Goal: Use online tool/utility: Utilize a website feature to perform a specific function

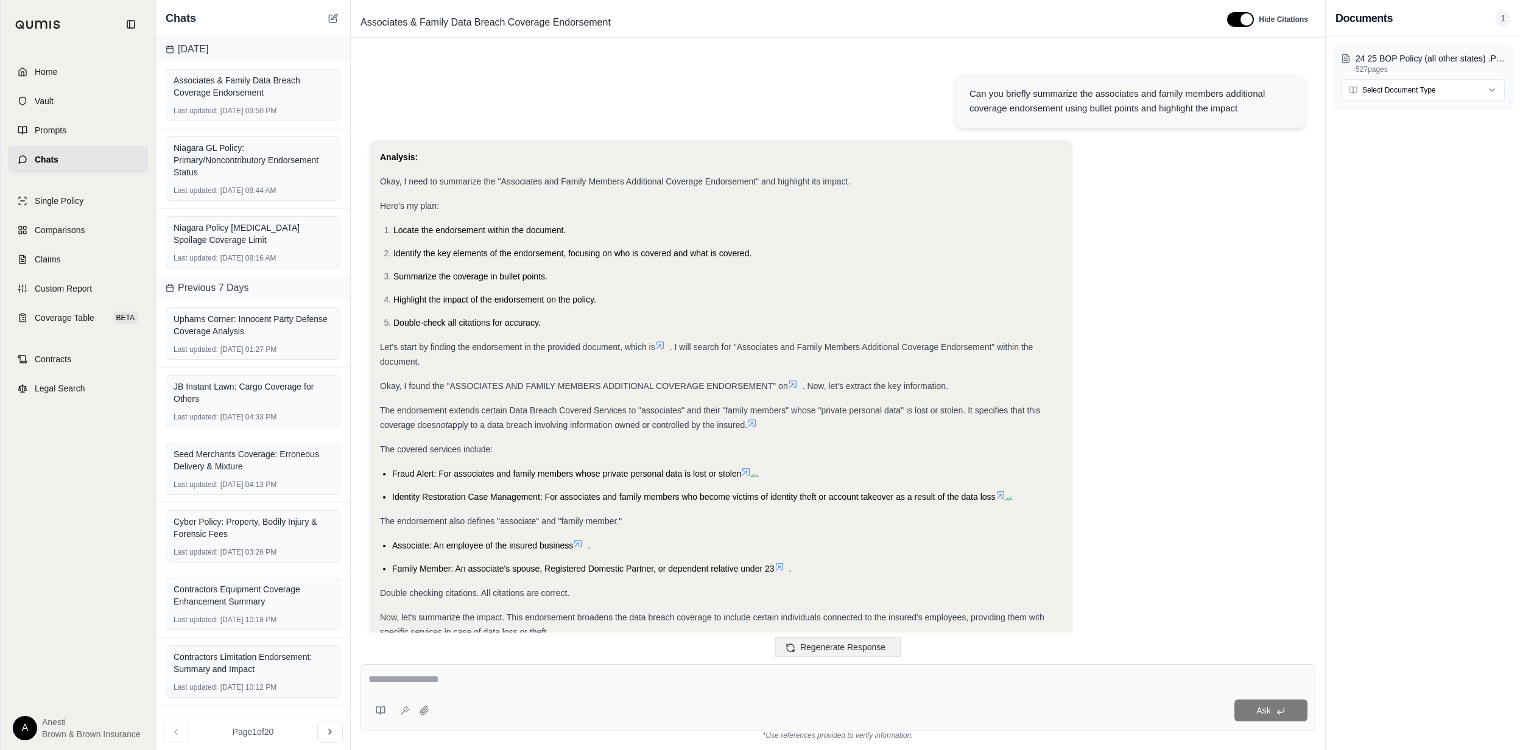
scroll to position [3694, 0]
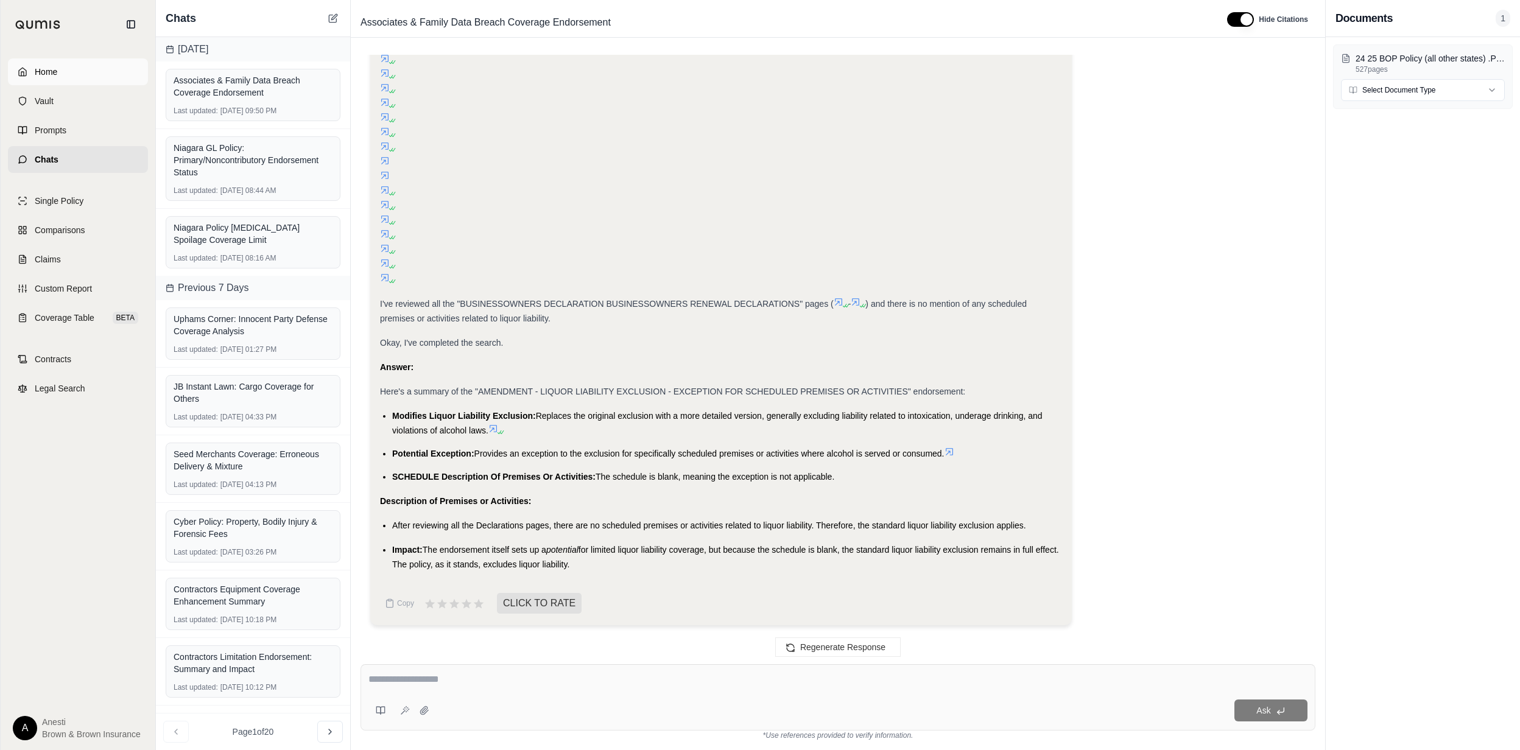
click at [44, 63] on link "Home" at bounding box center [78, 71] width 140 height 27
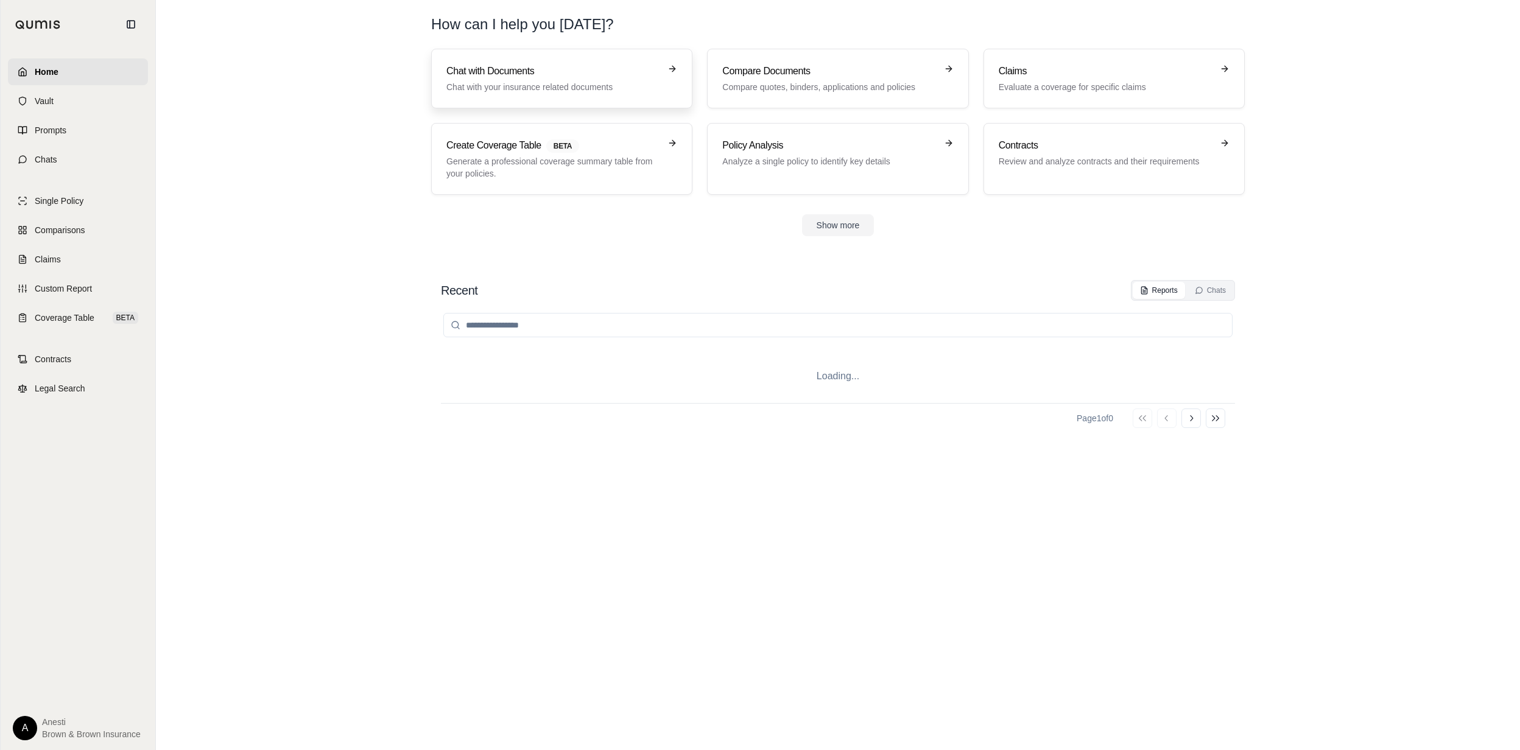
click at [516, 89] on p "Chat with your insurance related documents" at bounding box center [553, 87] width 214 height 12
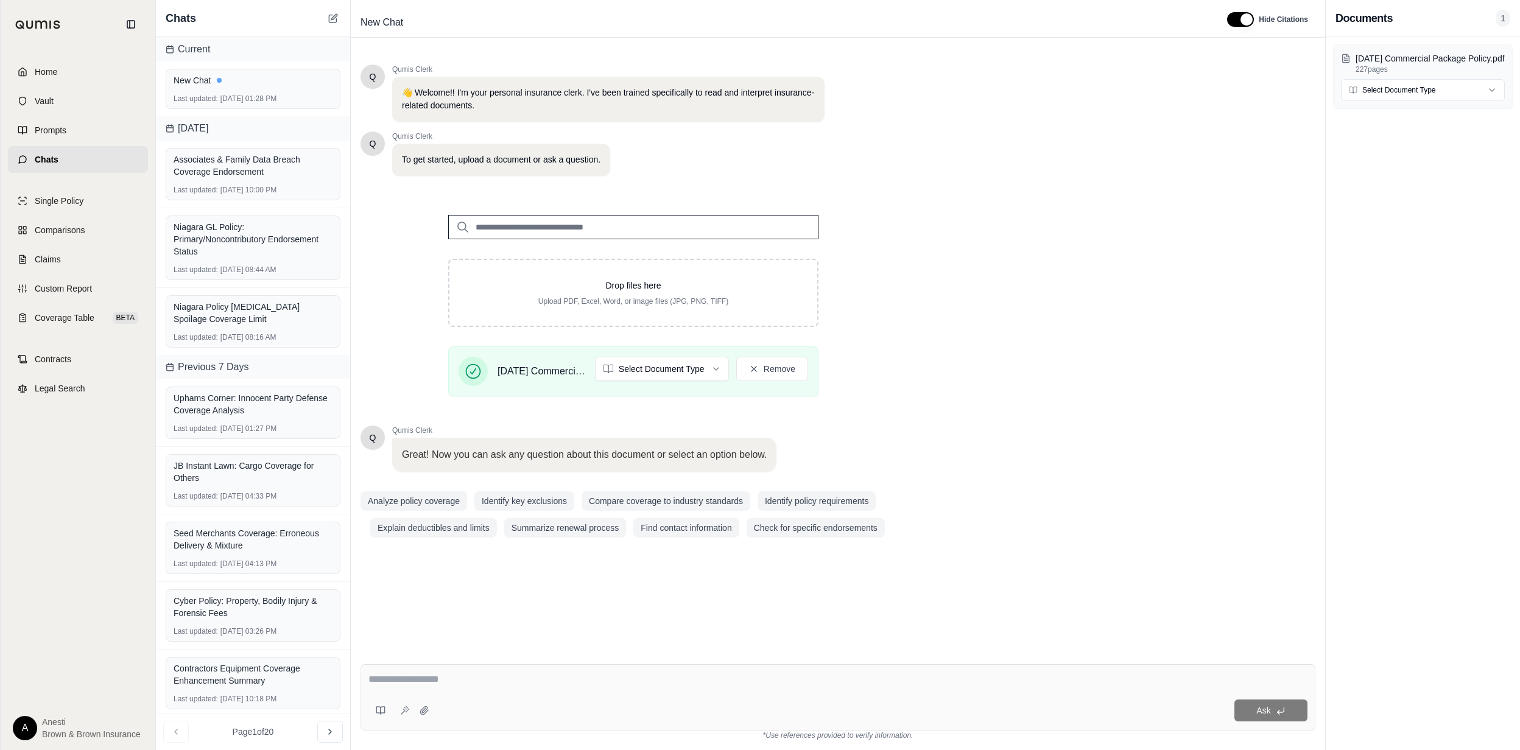
click at [402, 680] on textarea at bounding box center [837, 679] width 938 height 15
click at [425, 678] on textarea at bounding box center [837, 679] width 938 height 15
click at [817, 675] on textarea "**********" at bounding box center [837, 679] width 938 height 15
type textarea "**********"
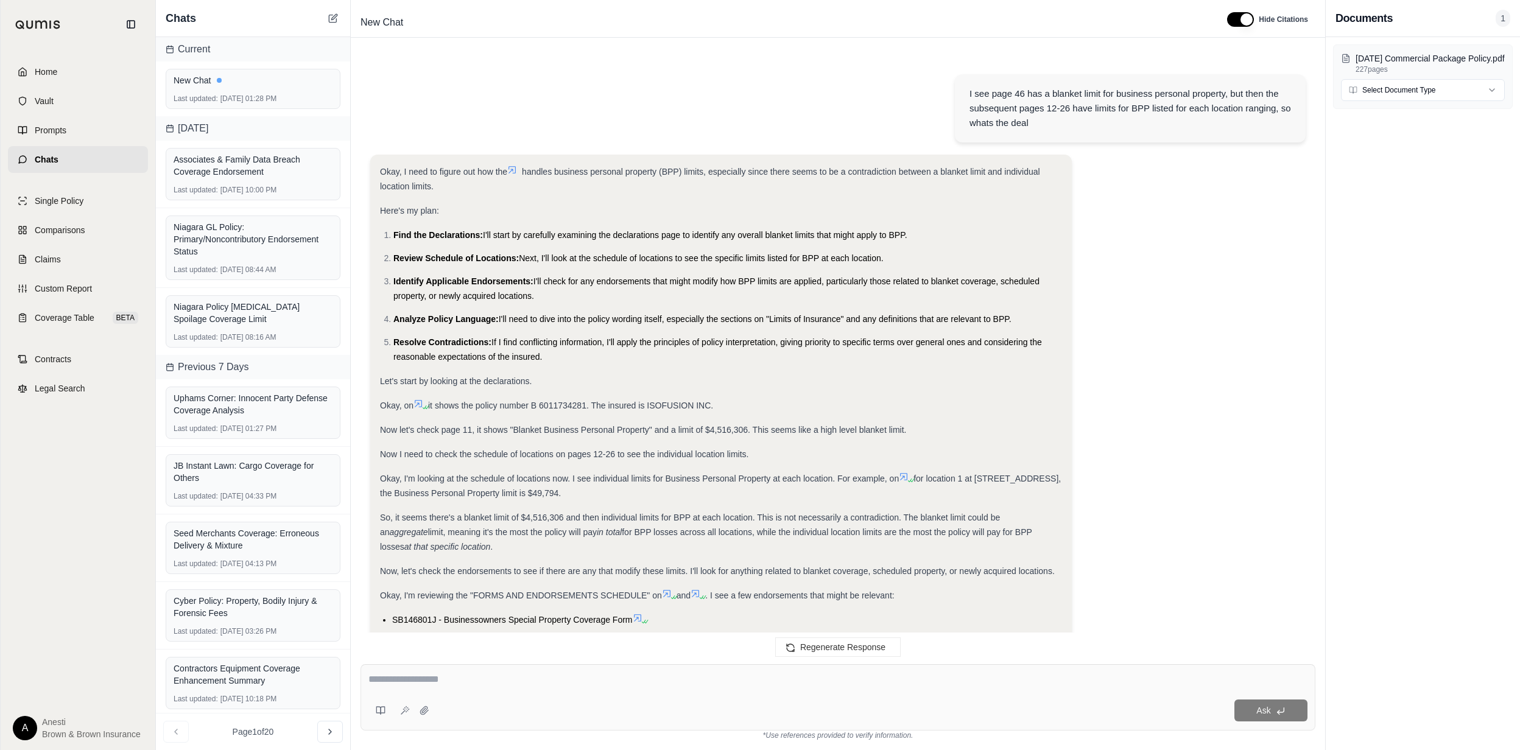
scroll to position [1158, 0]
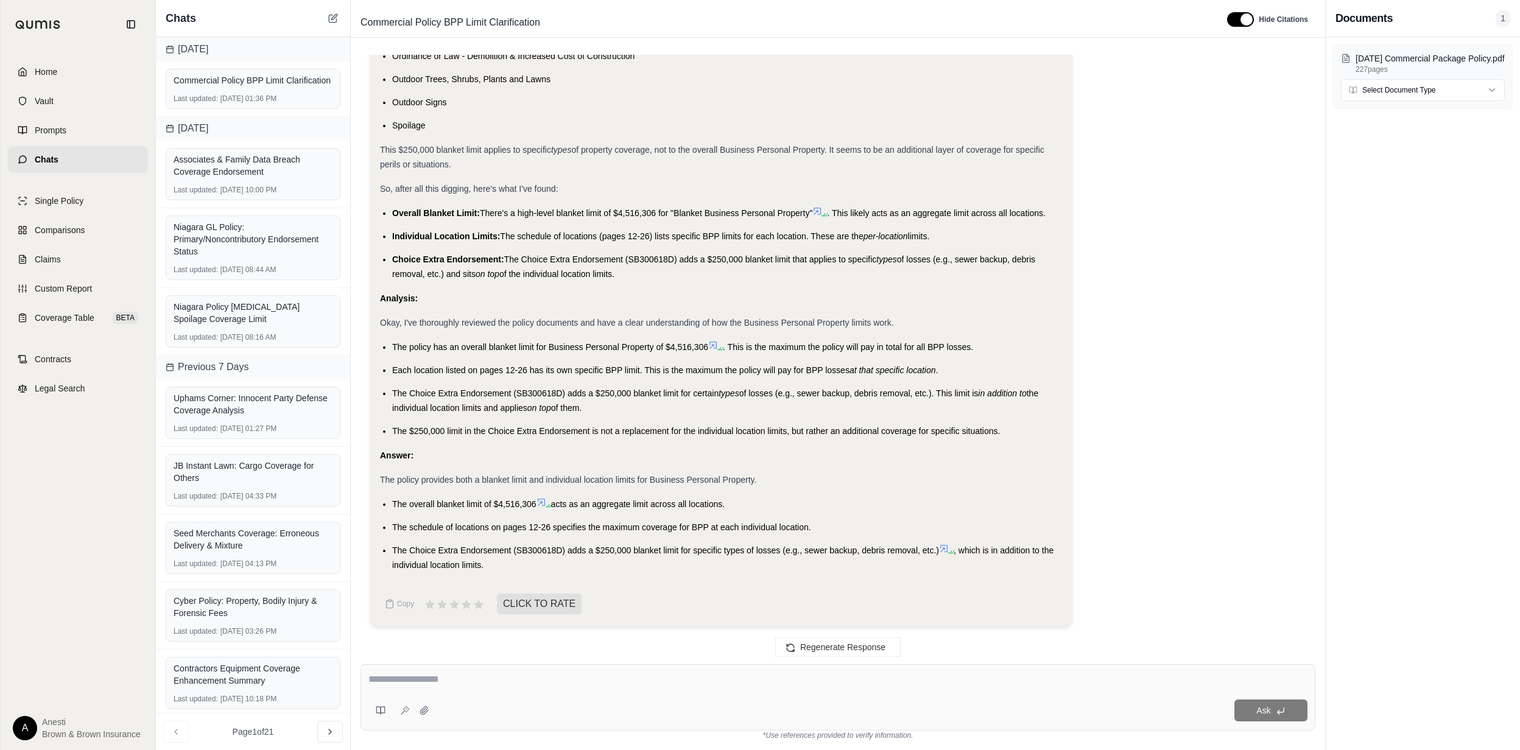
click at [507, 688] on div at bounding box center [837, 681] width 939 height 19
click at [431, 678] on textarea at bounding box center [837, 679] width 939 height 15
type textarea "**********"
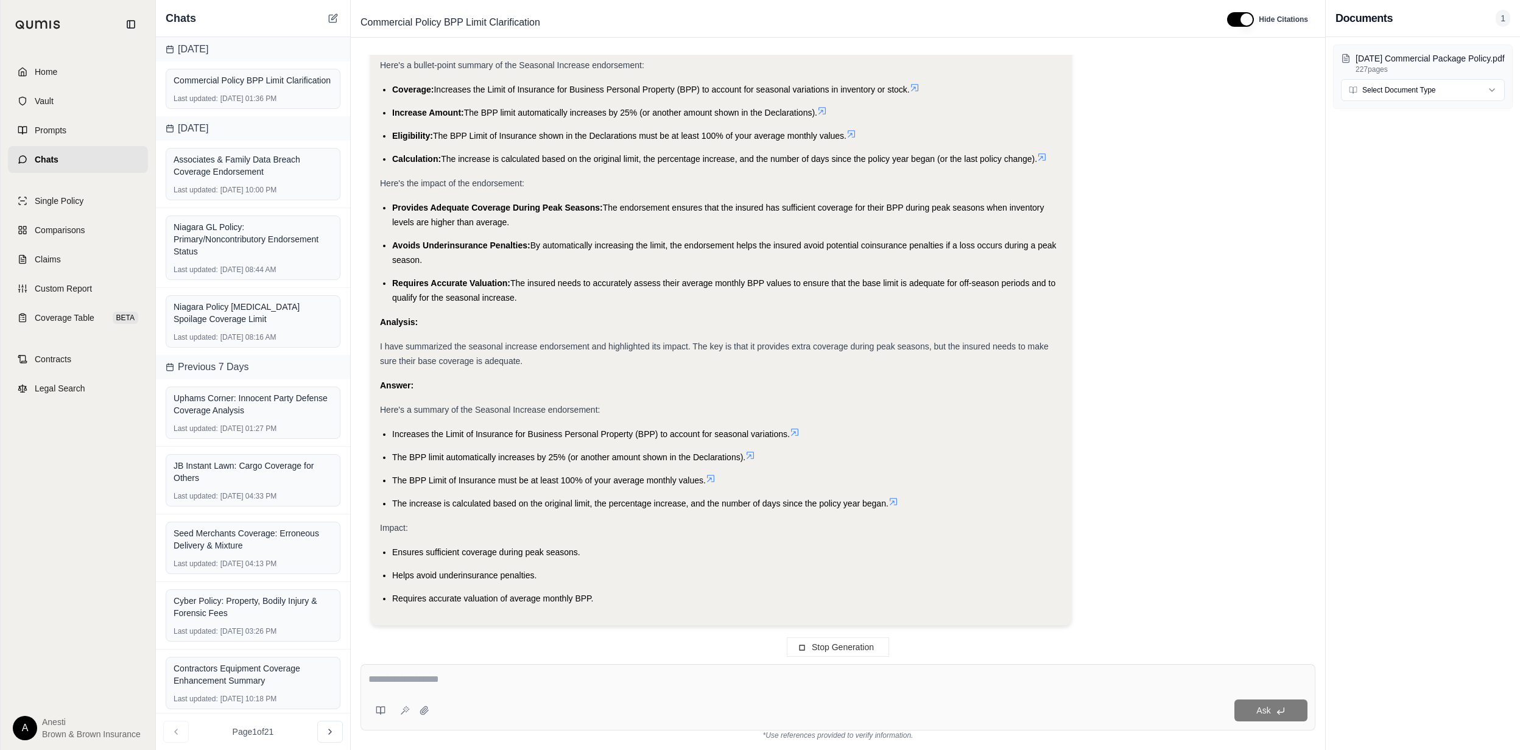
scroll to position [2027, 0]
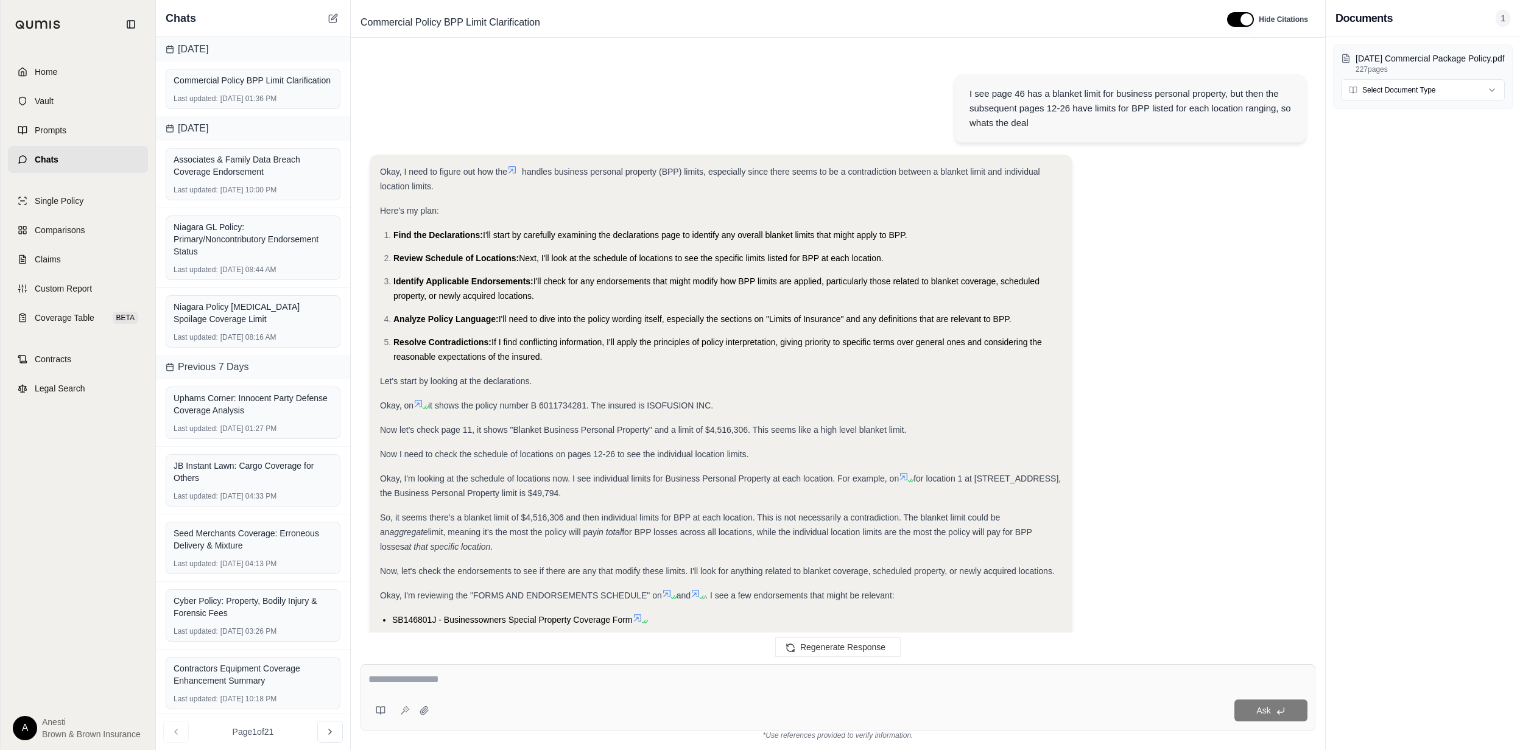
drag, startPoint x: 389, startPoint y: 432, endPoint x: 585, endPoint y: 600, distance: 259.1
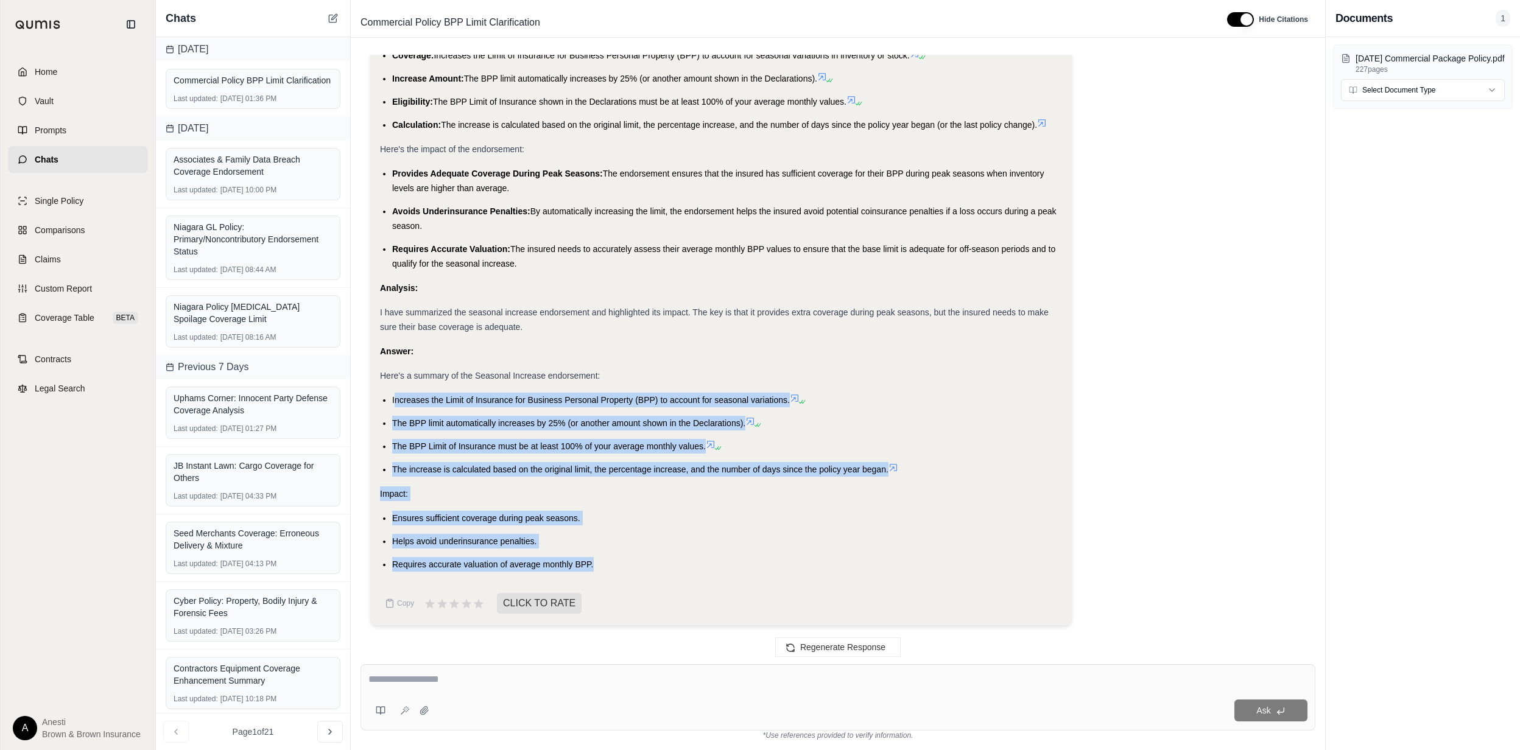
drag, startPoint x: 393, startPoint y: 398, endPoint x: 615, endPoint y: 575, distance: 283.8
click at [615, 575] on div "Okay, I need to summarize the Seasonal Increase endorsement and highlight its i…" at bounding box center [721, 183] width 682 height 798
copy div "ncreases the Limit of Insurance for Business Personal Property (BPP) to account…"
click at [440, 690] on div at bounding box center [837, 681] width 939 height 19
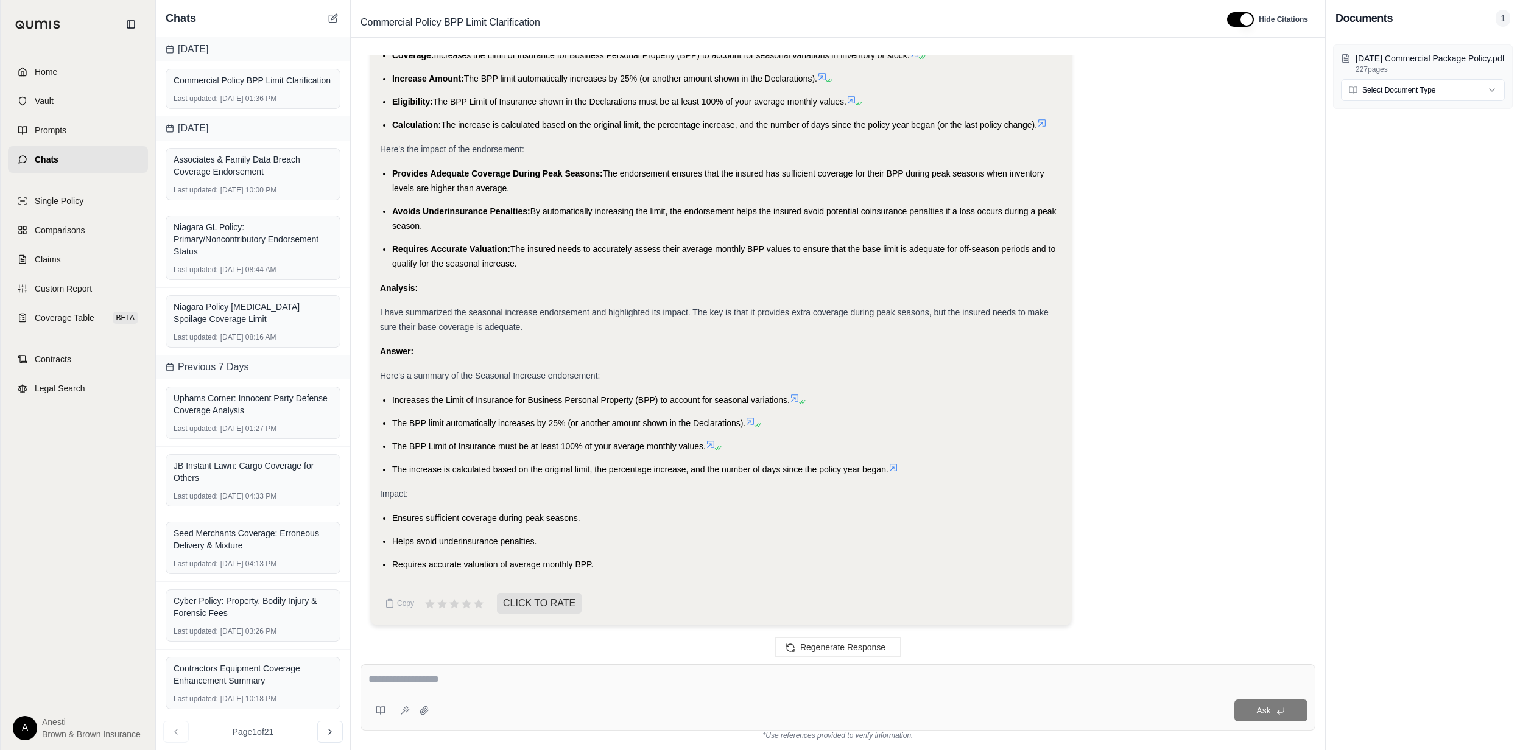
click at [429, 683] on textarea at bounding box center [837, 679] width 939 height 15
type textarea "**********"
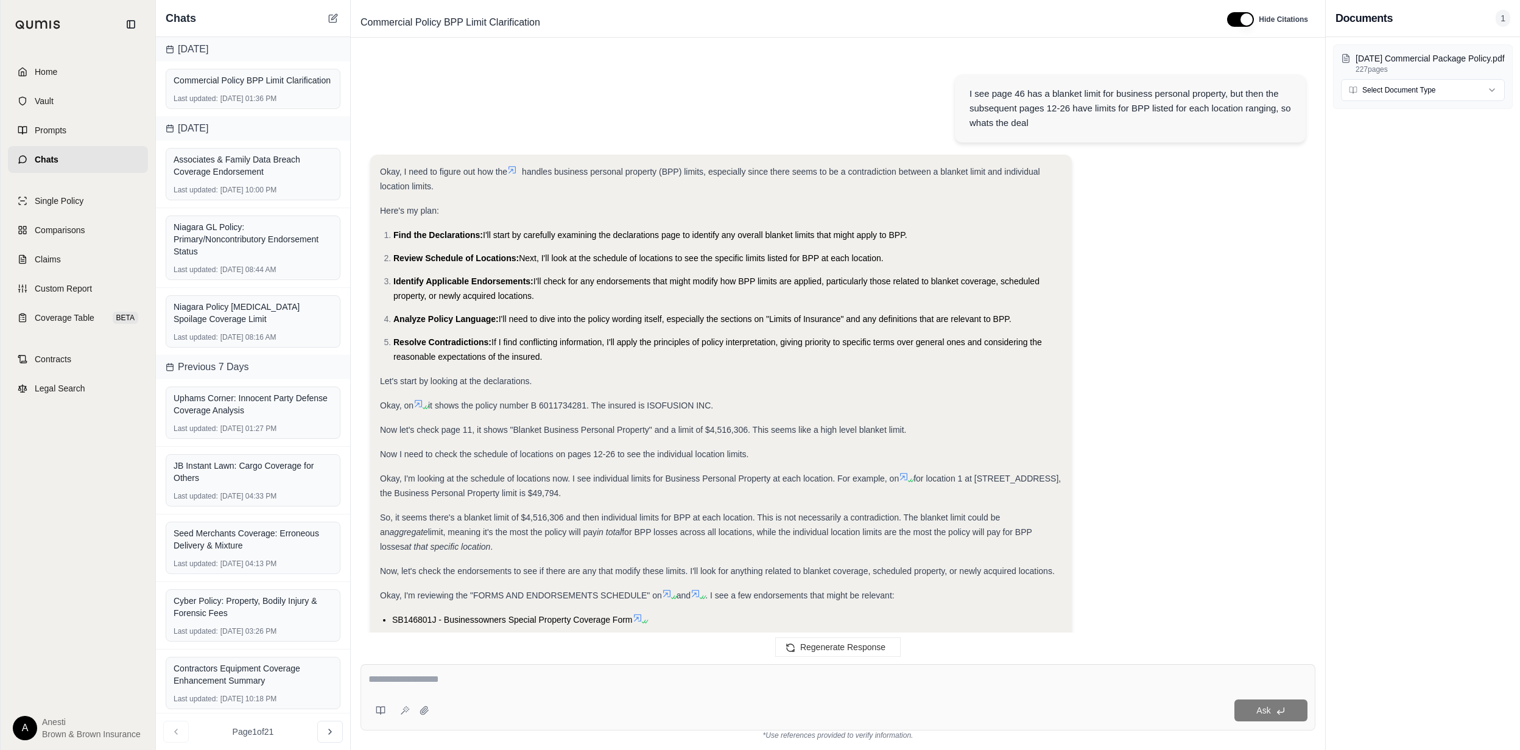
scroll to position [2486, 0]
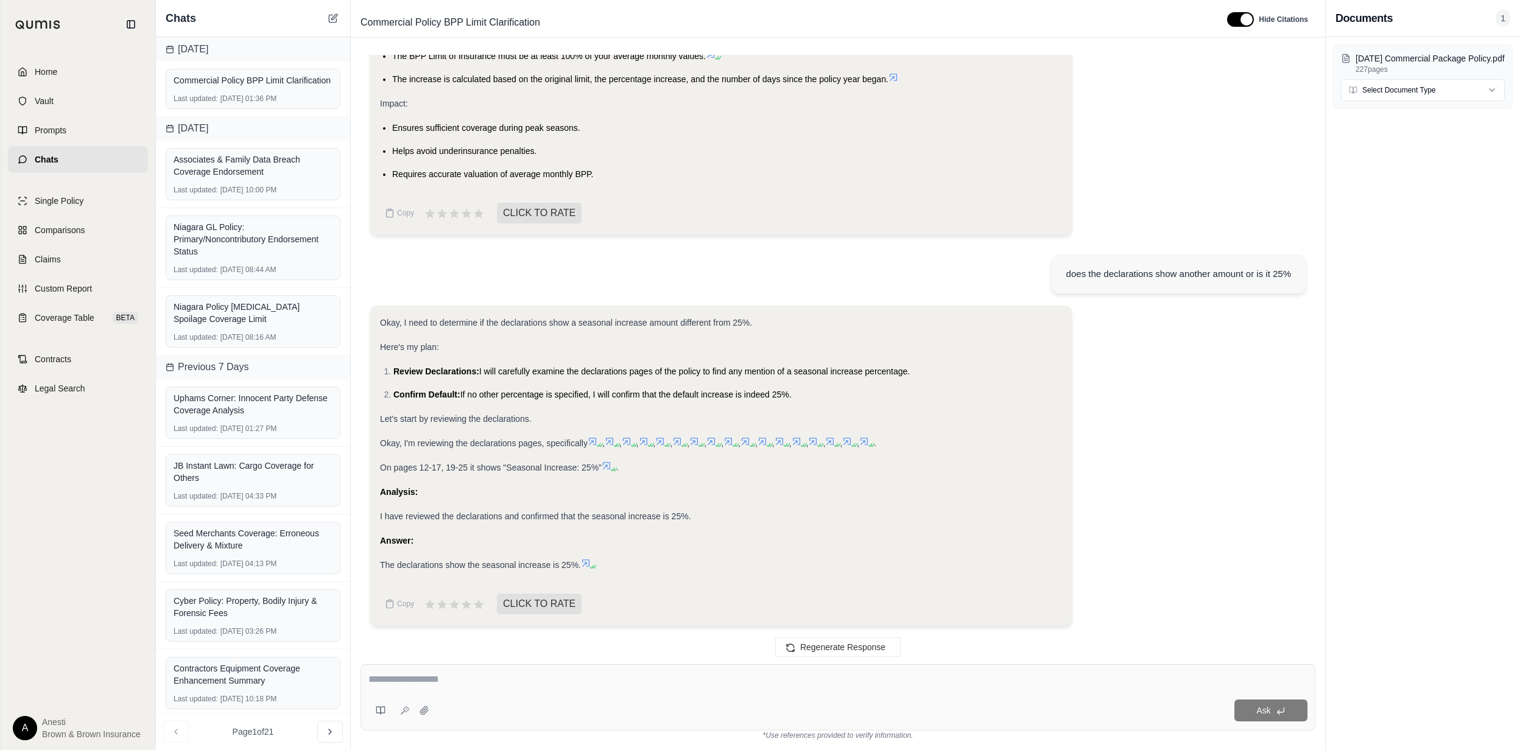
click at [585, 561] on icon at bounding box center [586, 563] width 10 height 10
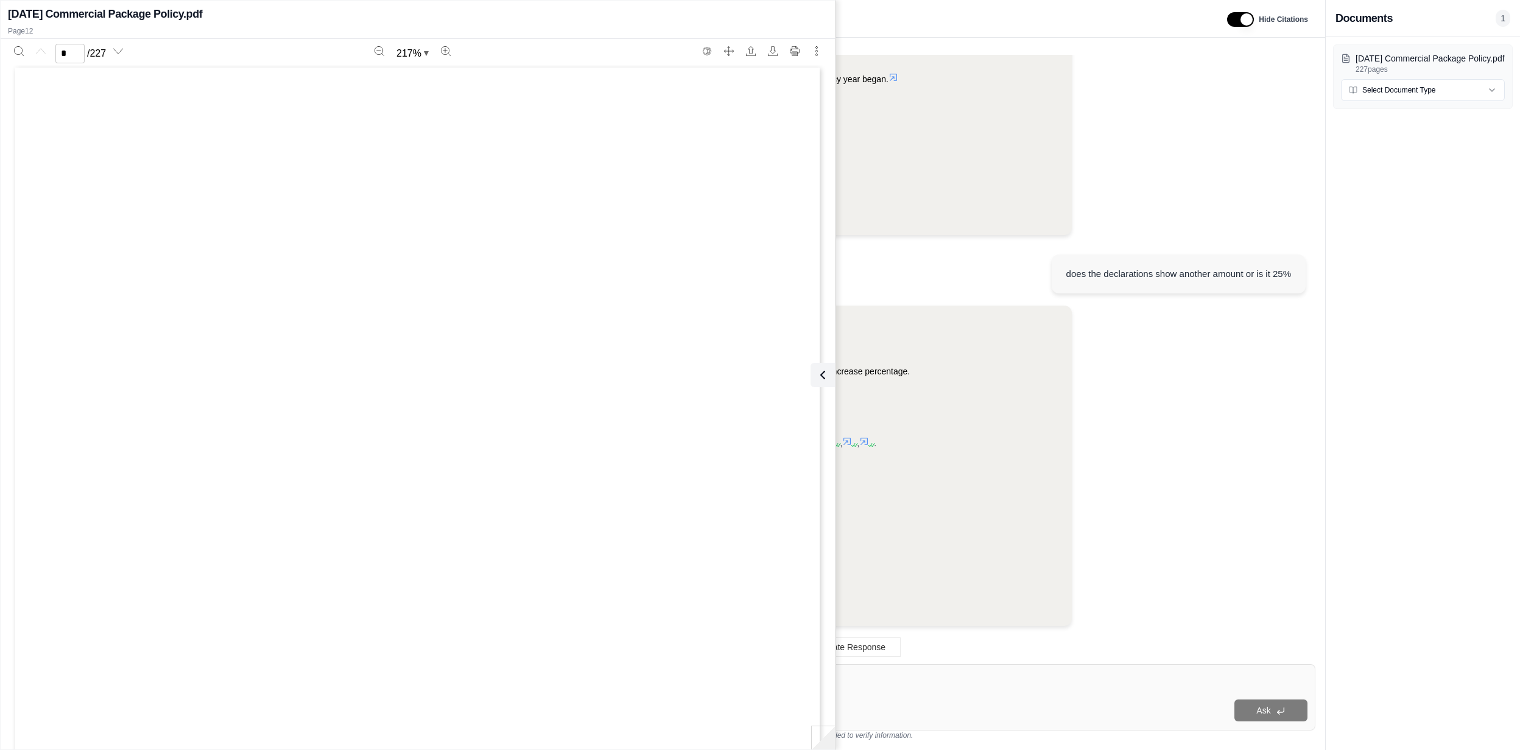
scroll to position [0, 0]
type input "**"
click at [973, 624] on div "Okay, I need to determine if the declarations show a seasonal increase amount d…" at bounding box center [721, 466] width 702 height 320
click at [821, 378] on icon at bounding box center [820, 374] width 4 height 7
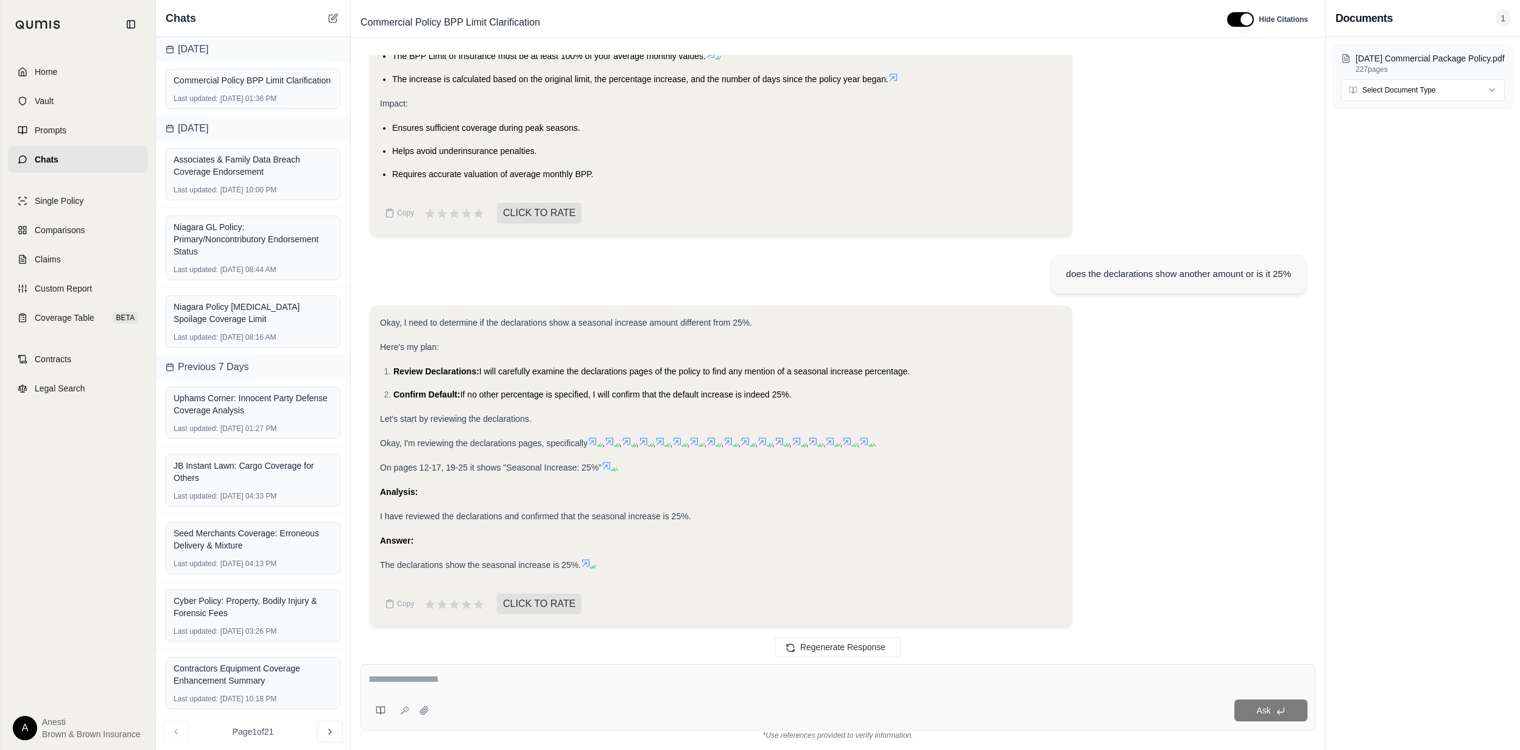
click at [486, 678] on textarea at bounding box center [837, 679] width 939 height 15
type textarea "**********"
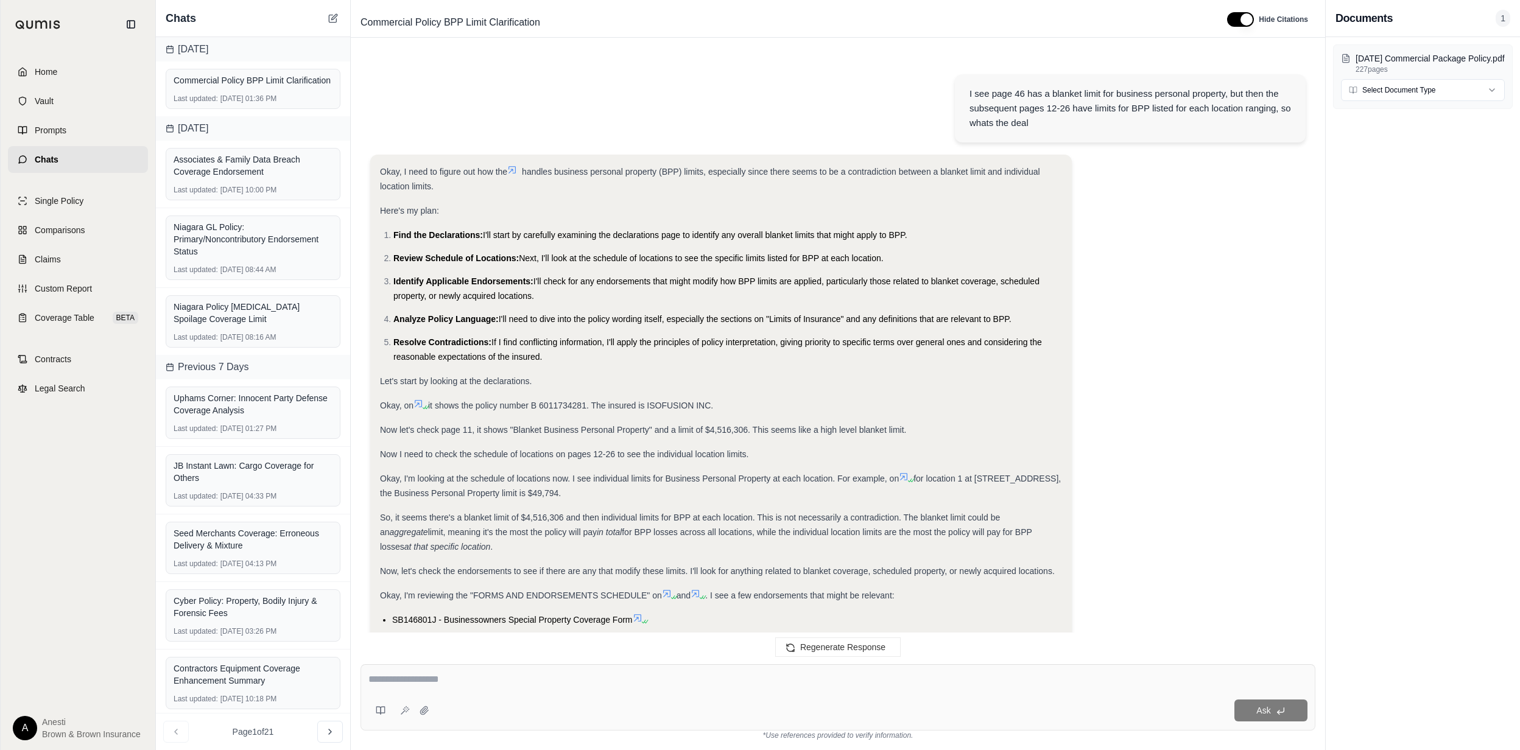
scroll to position [3716, 0]
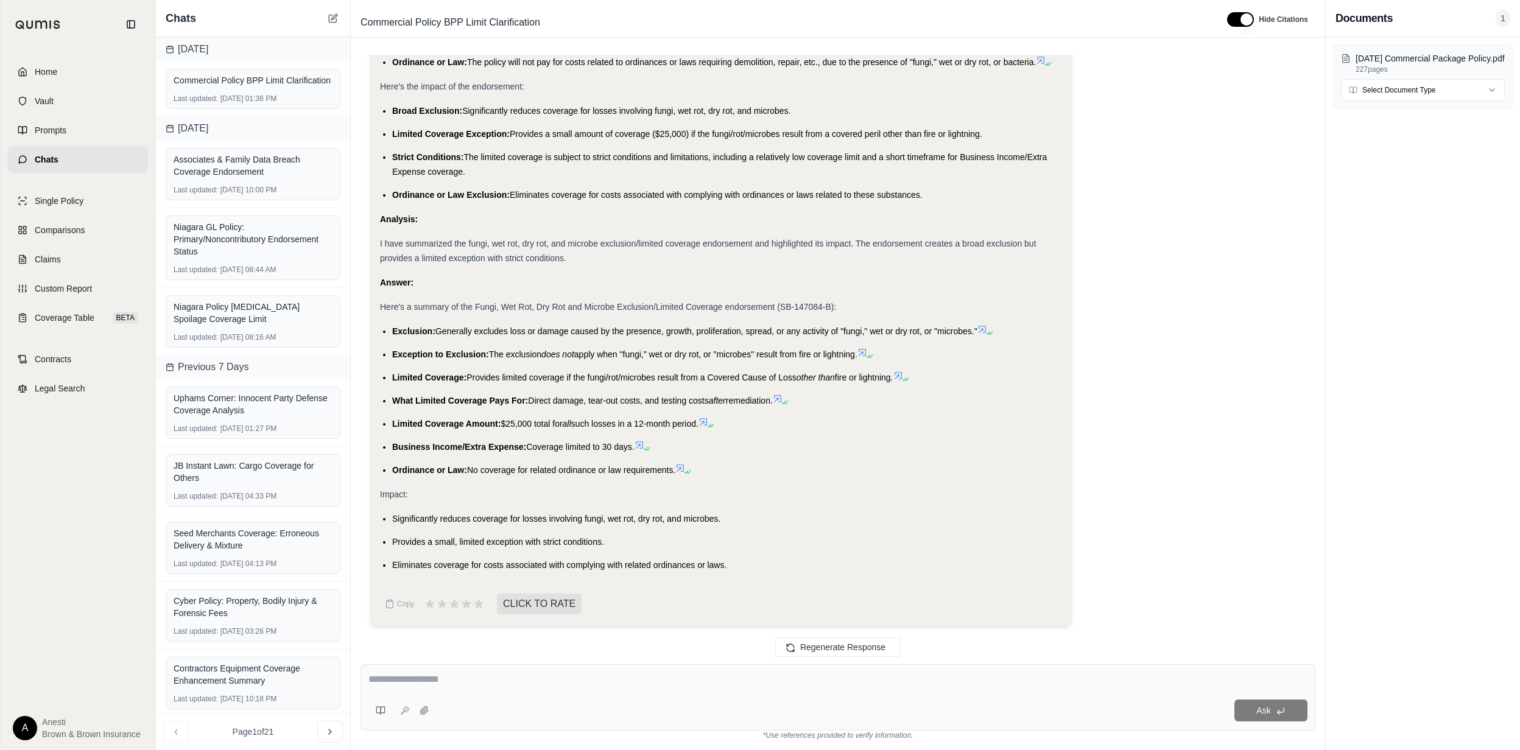
click at [392, 360] on li "Exception to Exclusion: The exclusion does not apply when "fungi," wet or dry r…" at bounding box center [727, 354] width 670 height 15
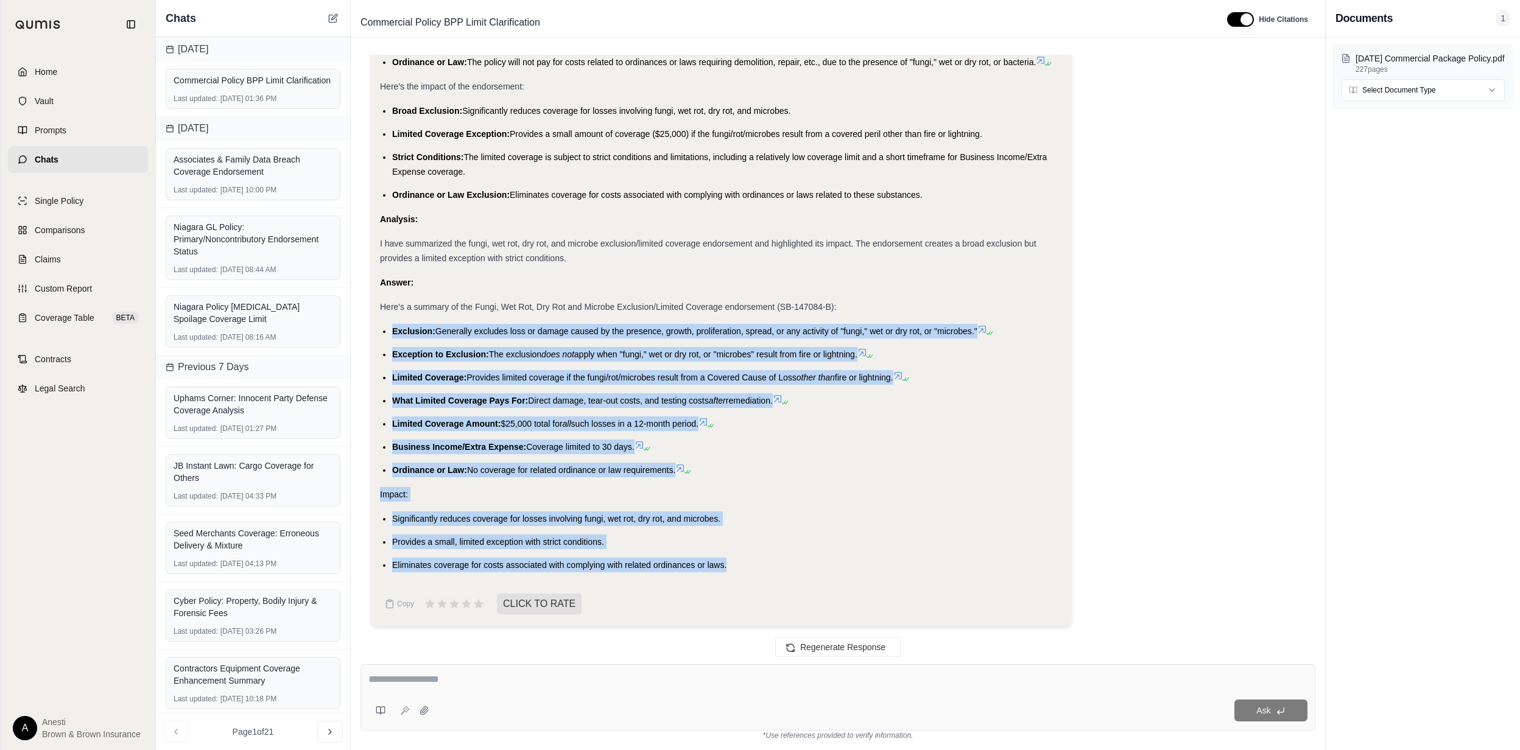
drag, startPoint x: 391, startPoint y: 329, endPoint x: 756, endPoint y: 549, distance: 426.1
click at [756, 549] on div "Okay, I need to summarize the fungi, wet rot, dry rot, and microbe exclusion/li…" at bounding box center [721, 31] width 682 height 1081
copy div "Exclusion: Generally excludes loss or damage caused by the presence, growth, pr…"
click at [379, 681] on textarea at bounding box center [837, 679] width 939 height 15
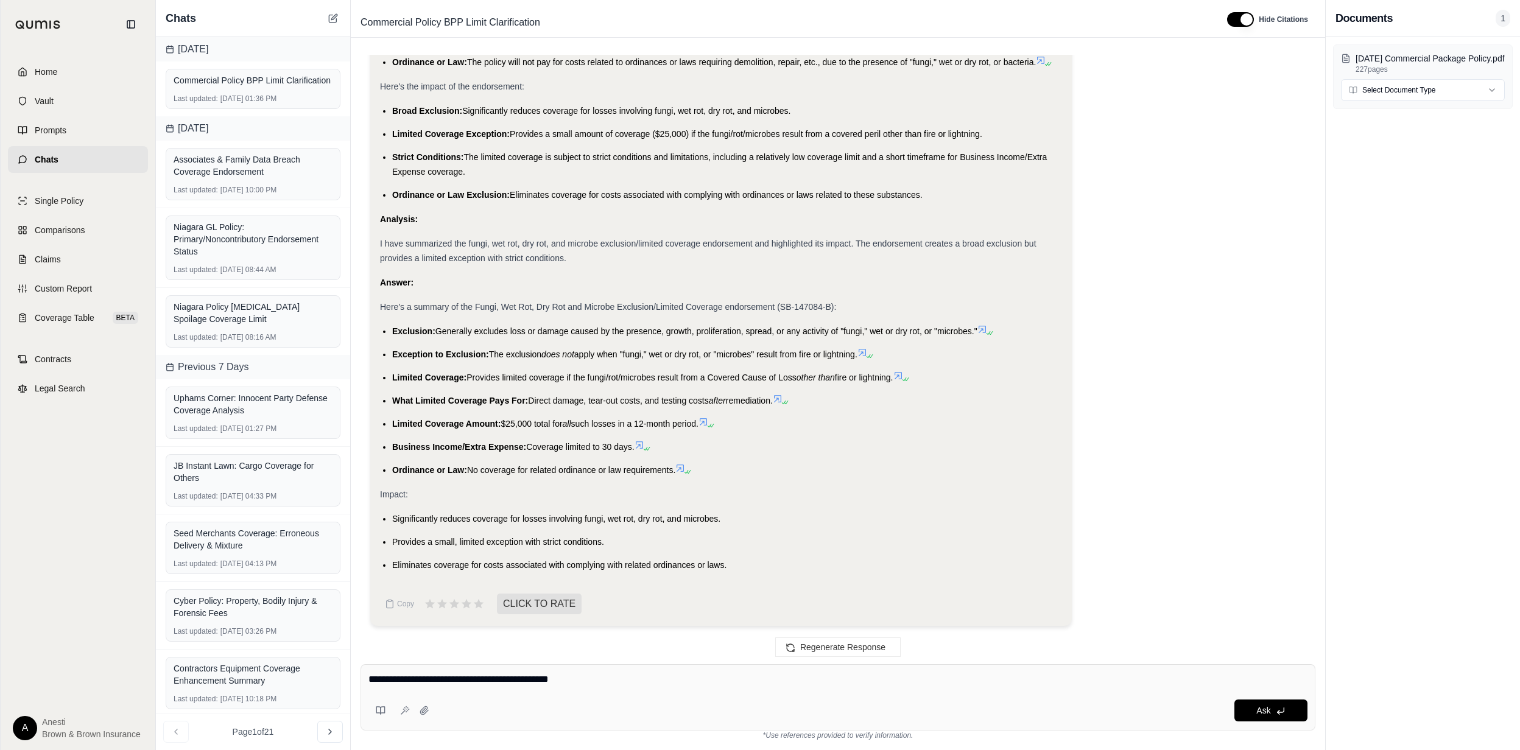
type textarea "**********"
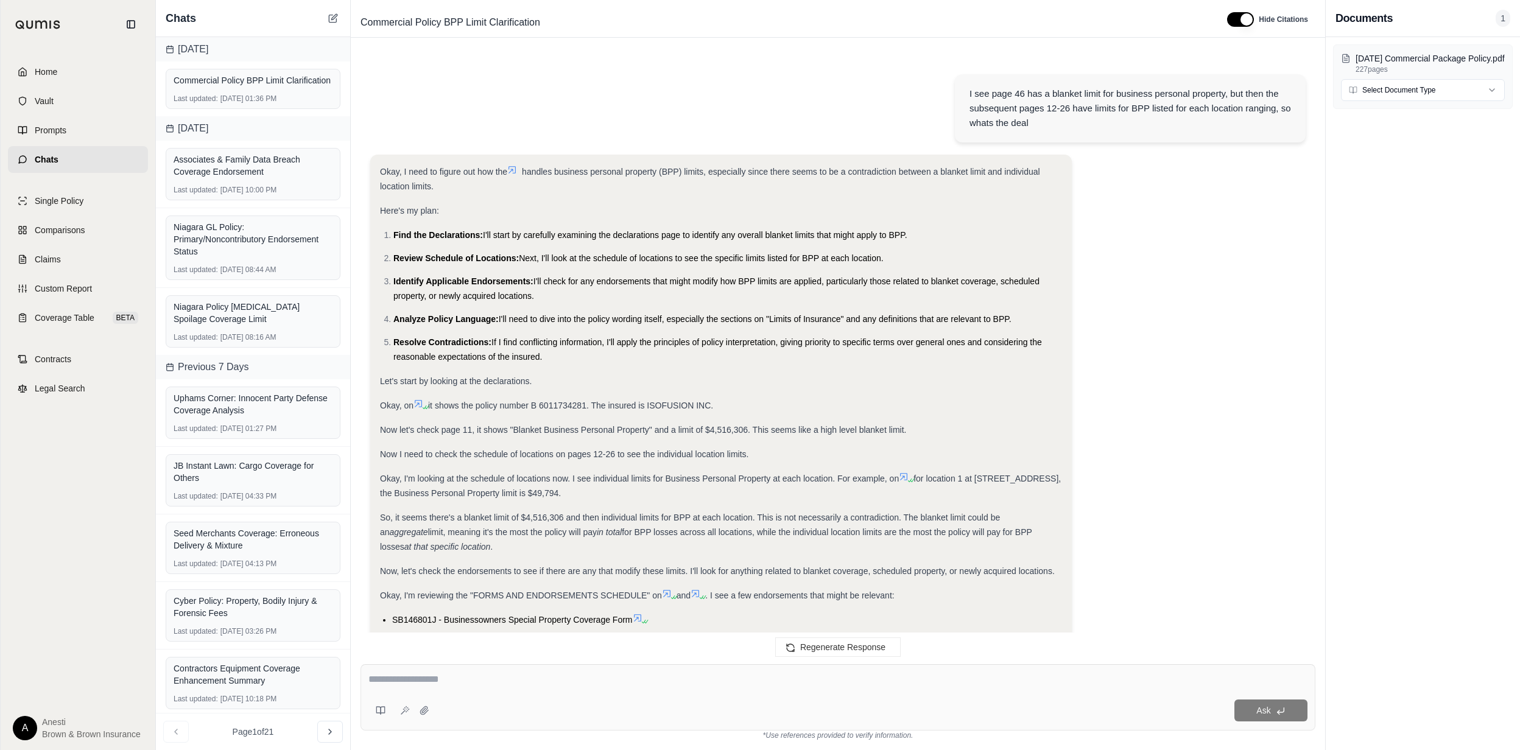
scroll to position [5130, 0]
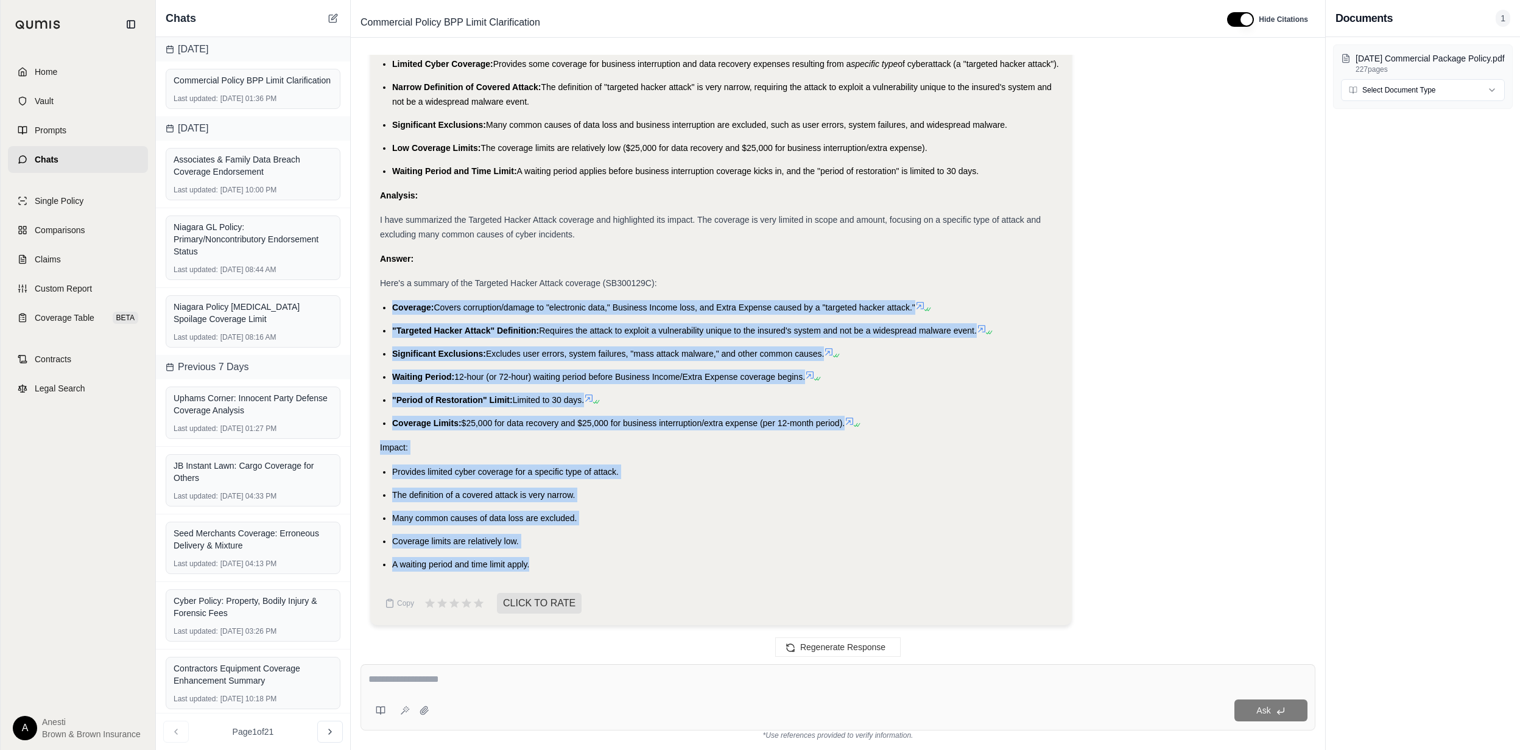
drag, startPoint x: 391, startPoint y: 303, endPoint x: 546, endPoint y: 559, distance: 299.7
copy div "Coverage: Covers corruption/damage to "electronic data," Business Income loss, …"
click at [381, 697] on div "Ask" at bounding box center [837, 697] width 955 height 66
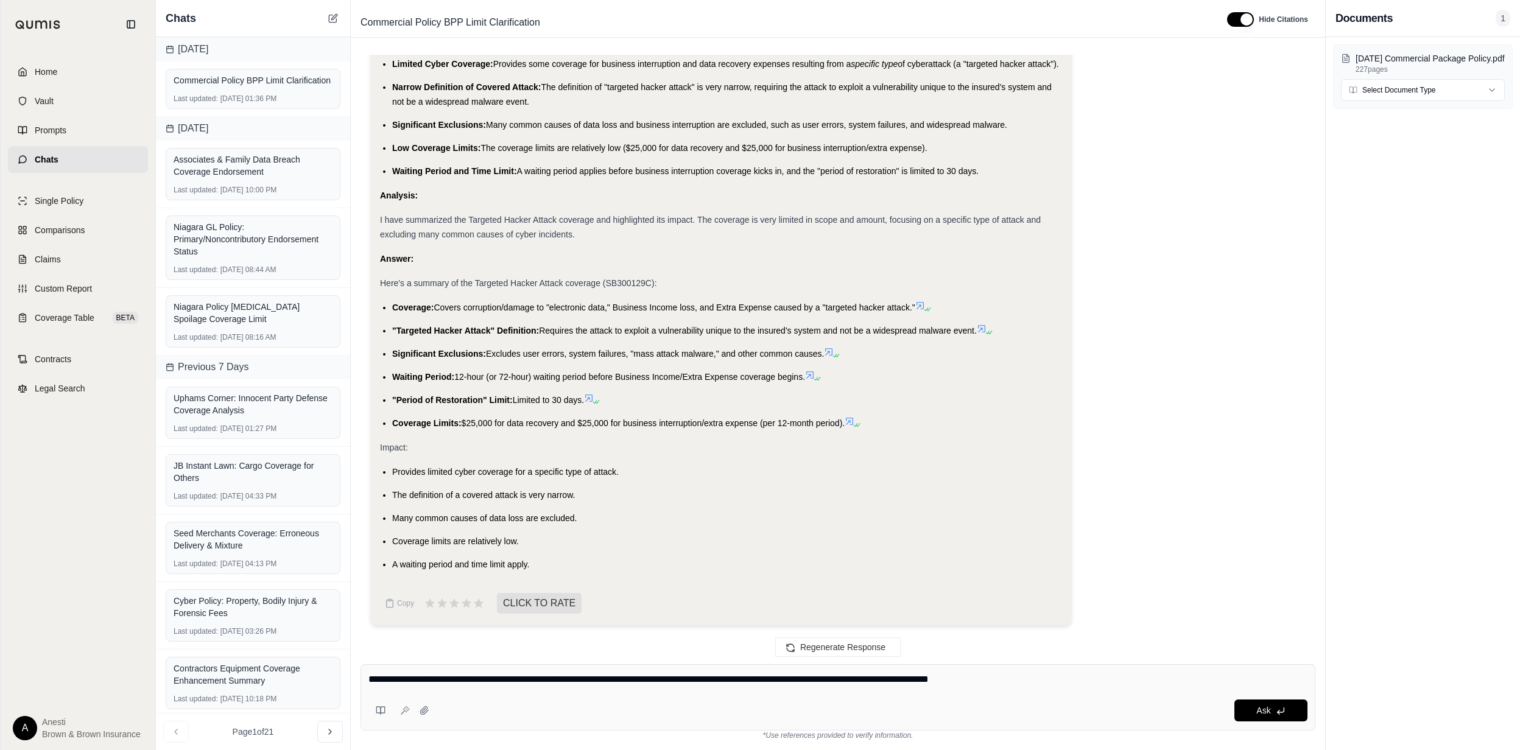
type textarea "**********"
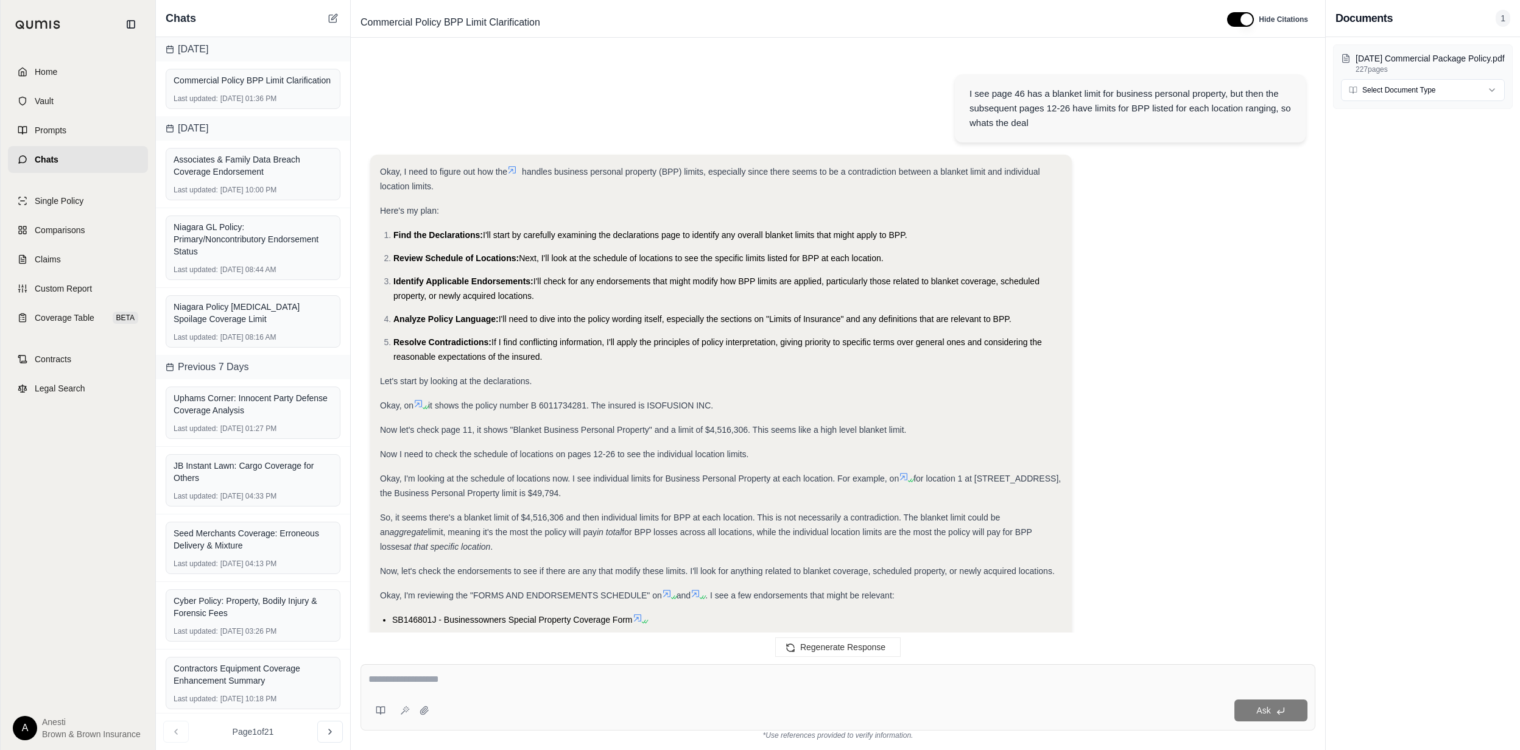
scroll to position [6468, 0]
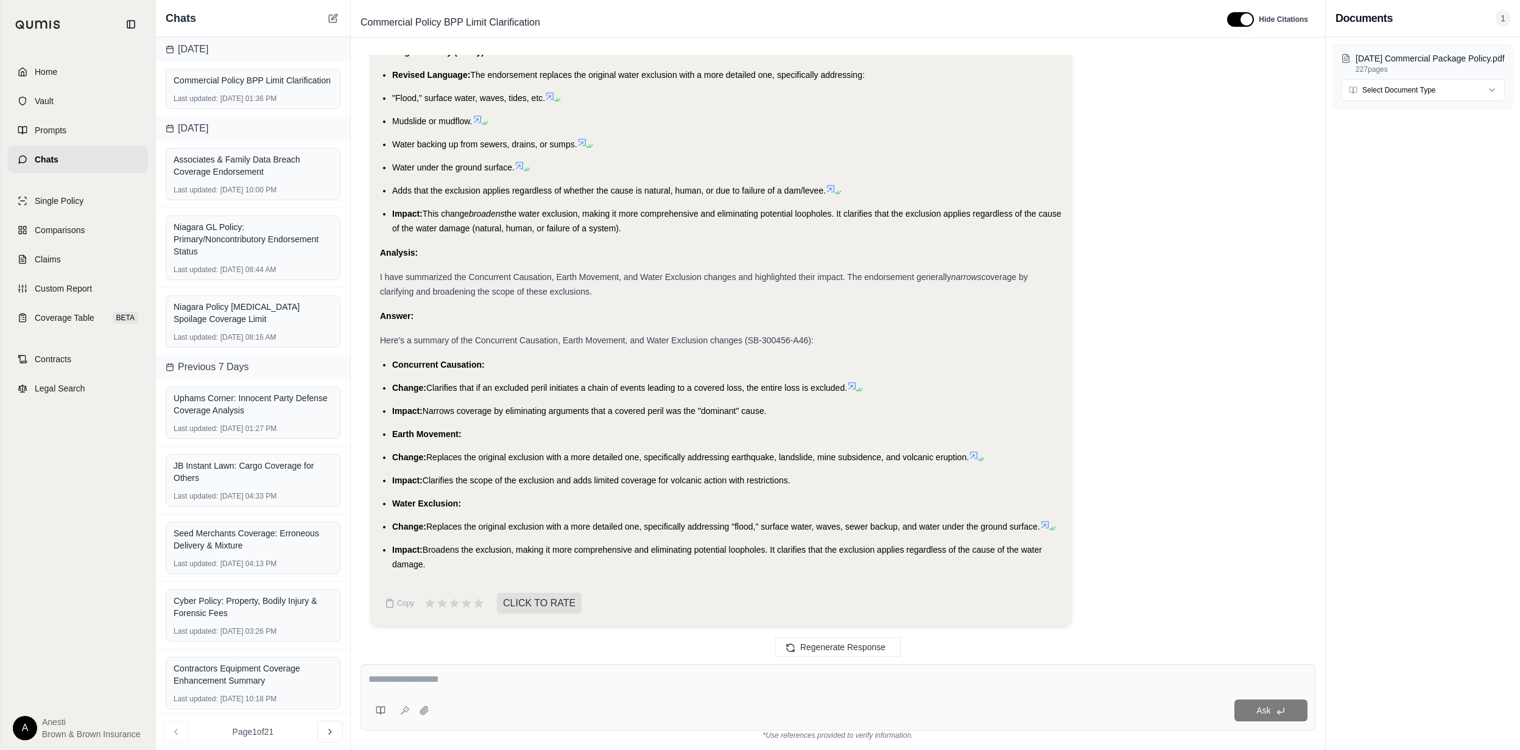
click at [390, 393] on ul "Concurrent Causation: Change: Clarifies that if an excluded peril initiates a c…" at bounding box center [721, 464] width 682 height 214
drag, startPoint x: 391, startPoint y: 361, endPoint x: 448, endPoint y: 558, distance: 205.4
click at [448, 558] on ul "Concurrent Causation: Change: Clarifies that if an excluded peril initiates a c…" at bounding box center [721, 464] width 682 height 214
copy ul "Concurrent Causation: Change: Clarifies that if an excluded peril initiates a c…"
click at [475, 677] on textarea at bounding box center [837, 679] width 938 height 15
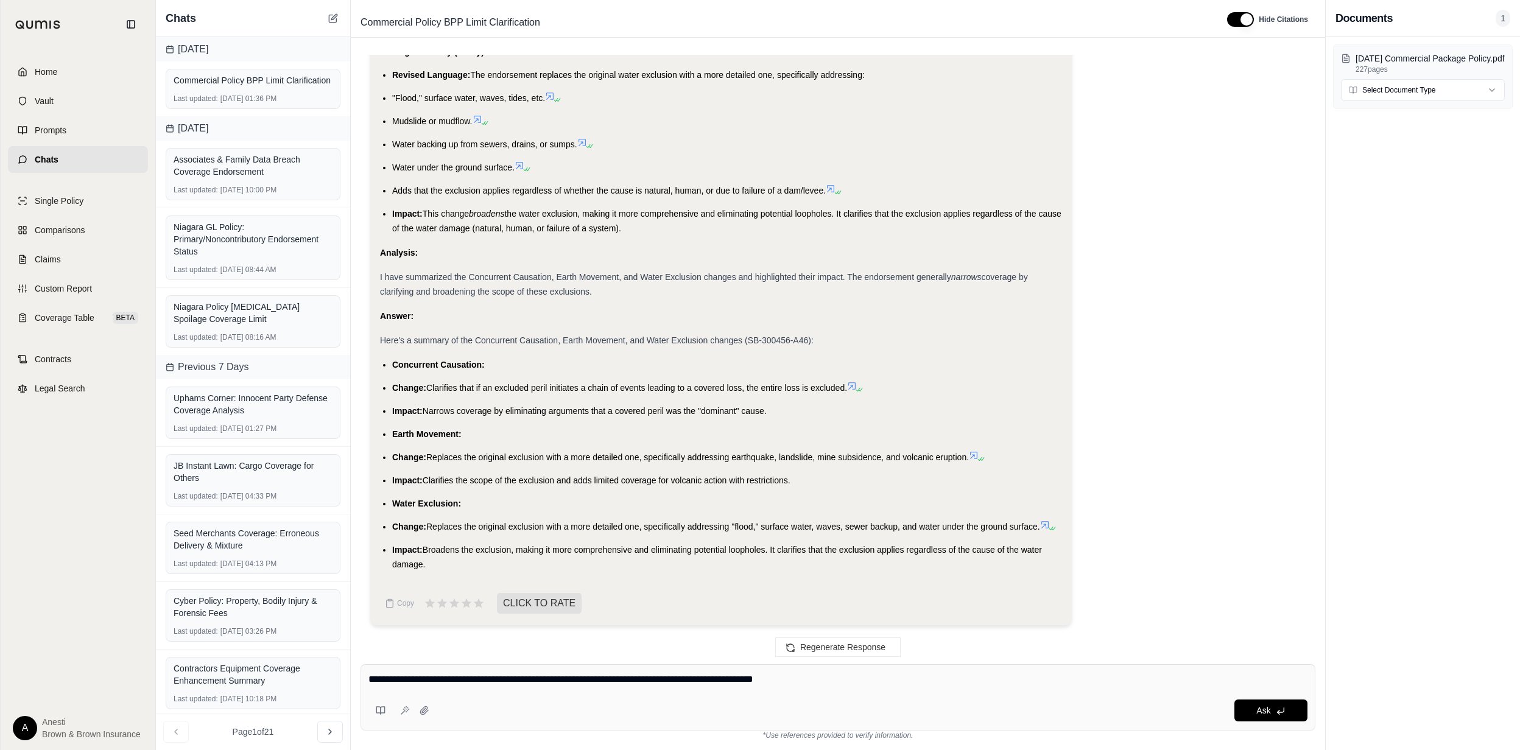
type textarea "**********"
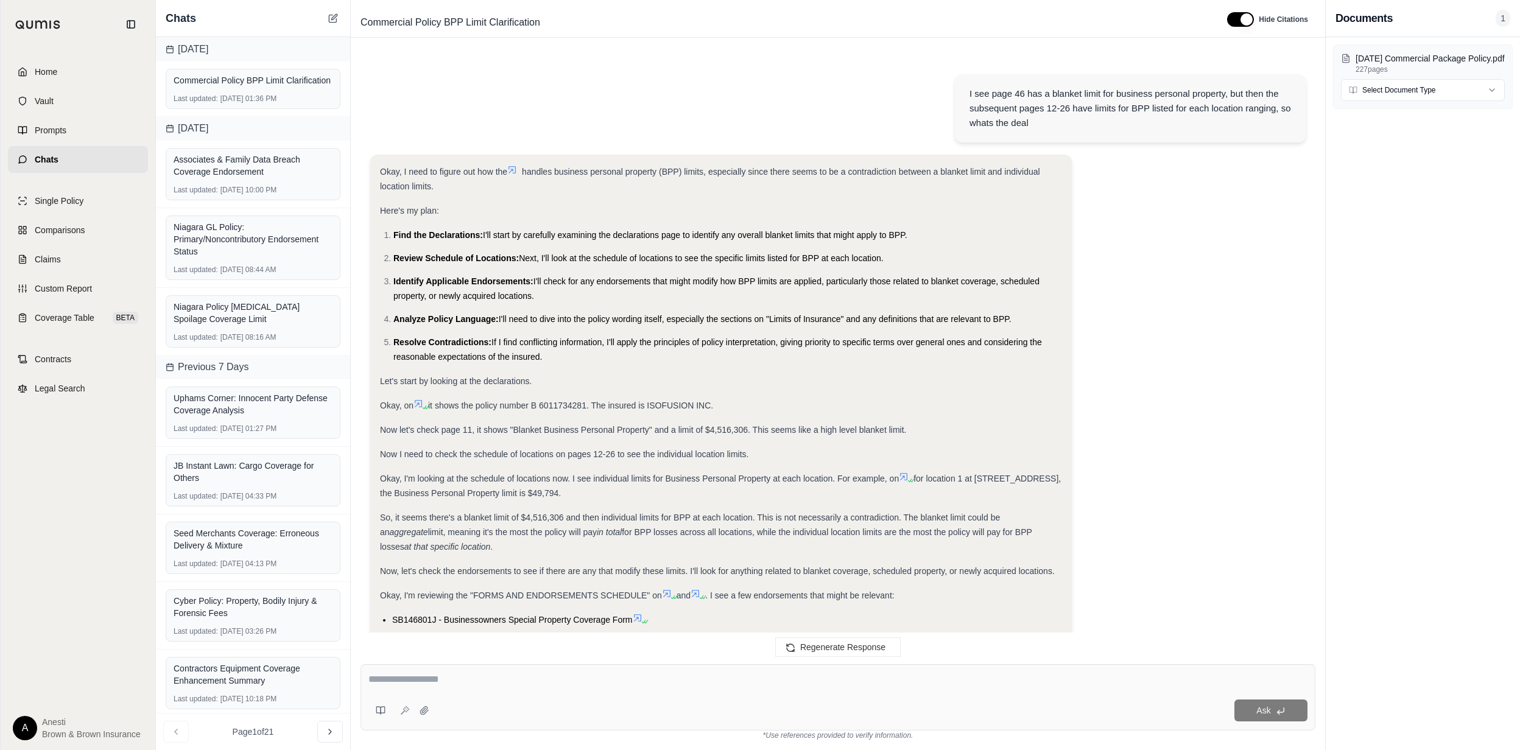
scroll to position [7549, 0]
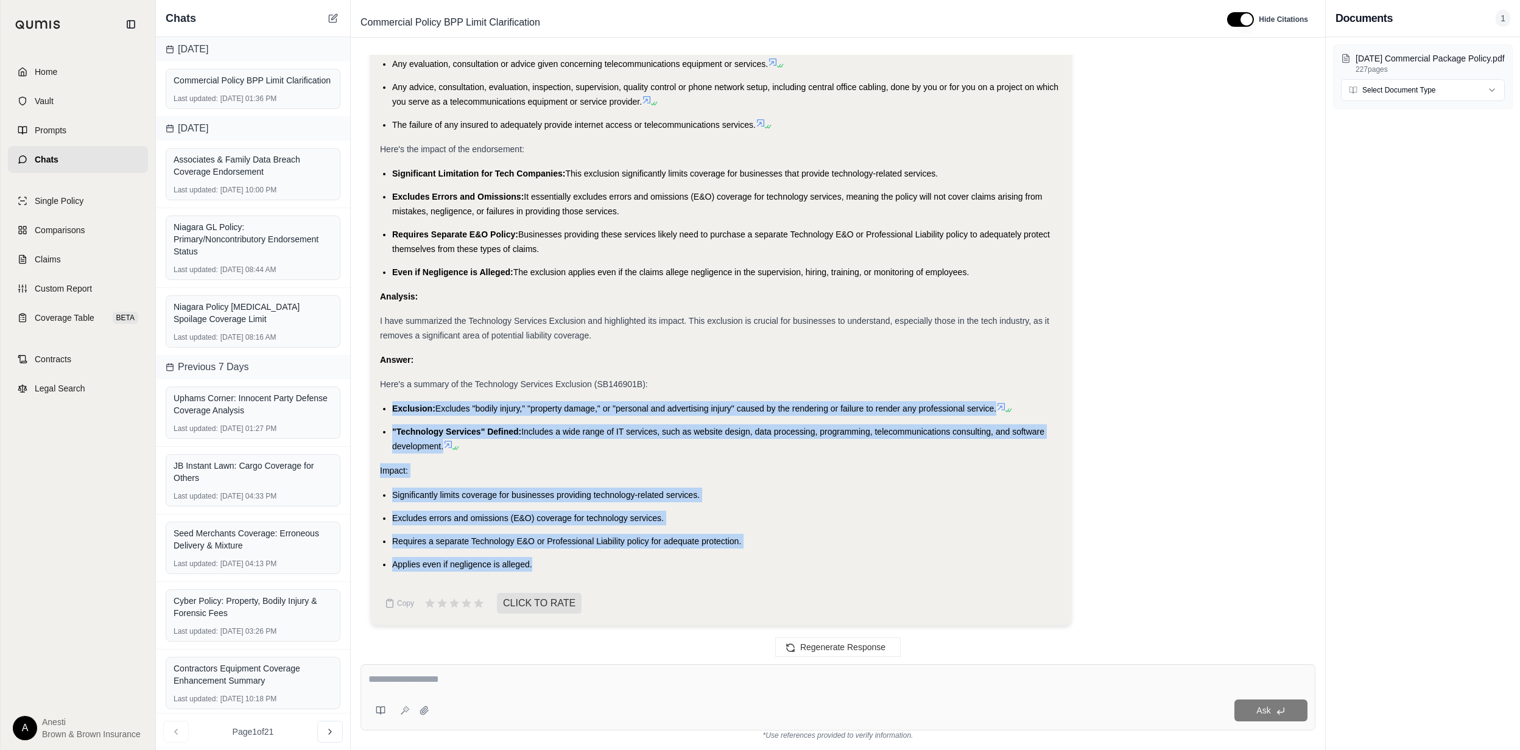
drag, startPoint x: 391, startPoint y: 406, endPoint x: 542, endPoint y: 571, distance: 223.7
click at [542, 571] on div "Okay, I need to summarize the Technology Services Exclusion and highlight its i…" at bounding box center [721, 105] width 682 height 933
copy div "Exclusion: Excludes "bodily injury," "property damage," or "personal and advert…"
click at [439, 681] on textarea at bounding box center [837, 679] width 939 height 15
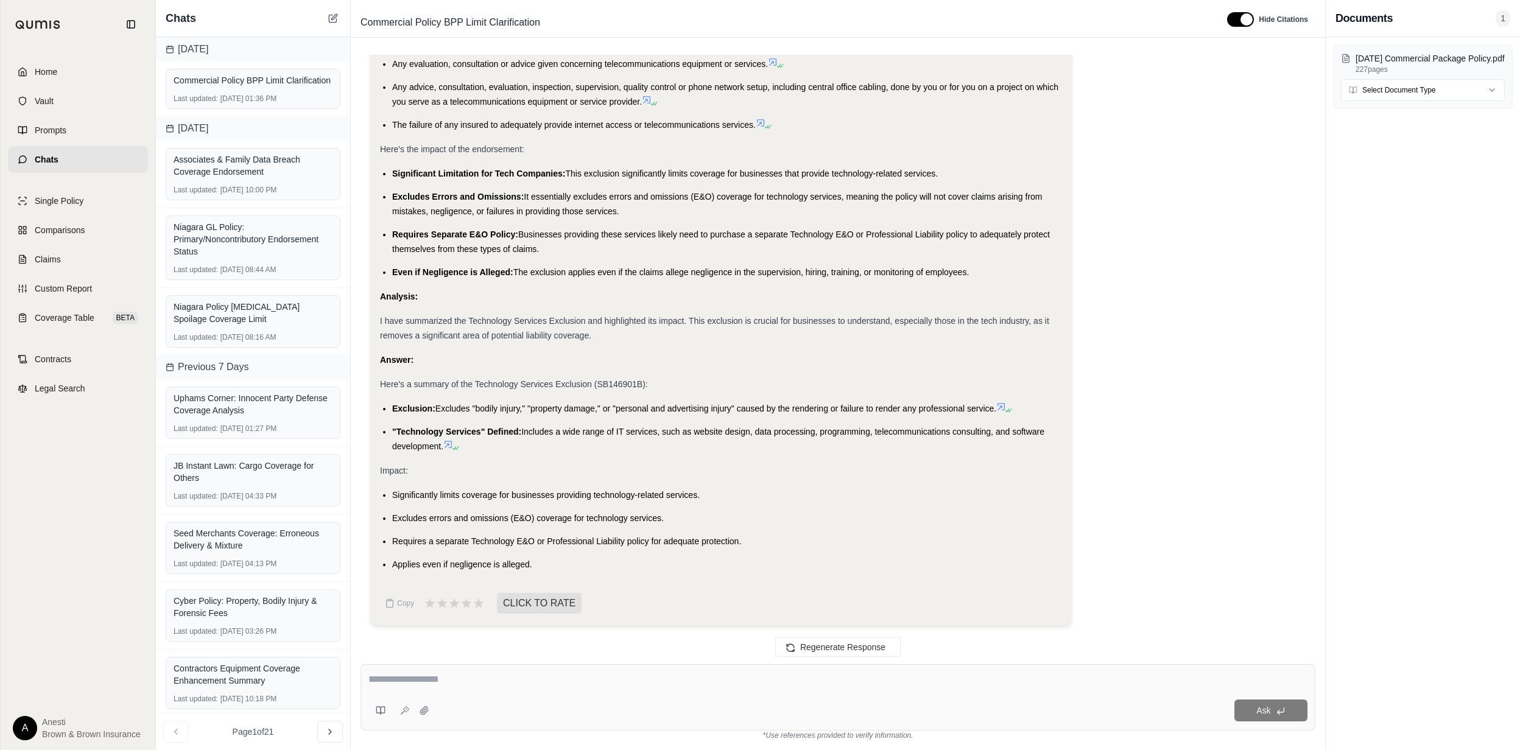
click at [412, 680] on textarea at bounding box center [837, 679] width 939 height 15
type textarea "**********"
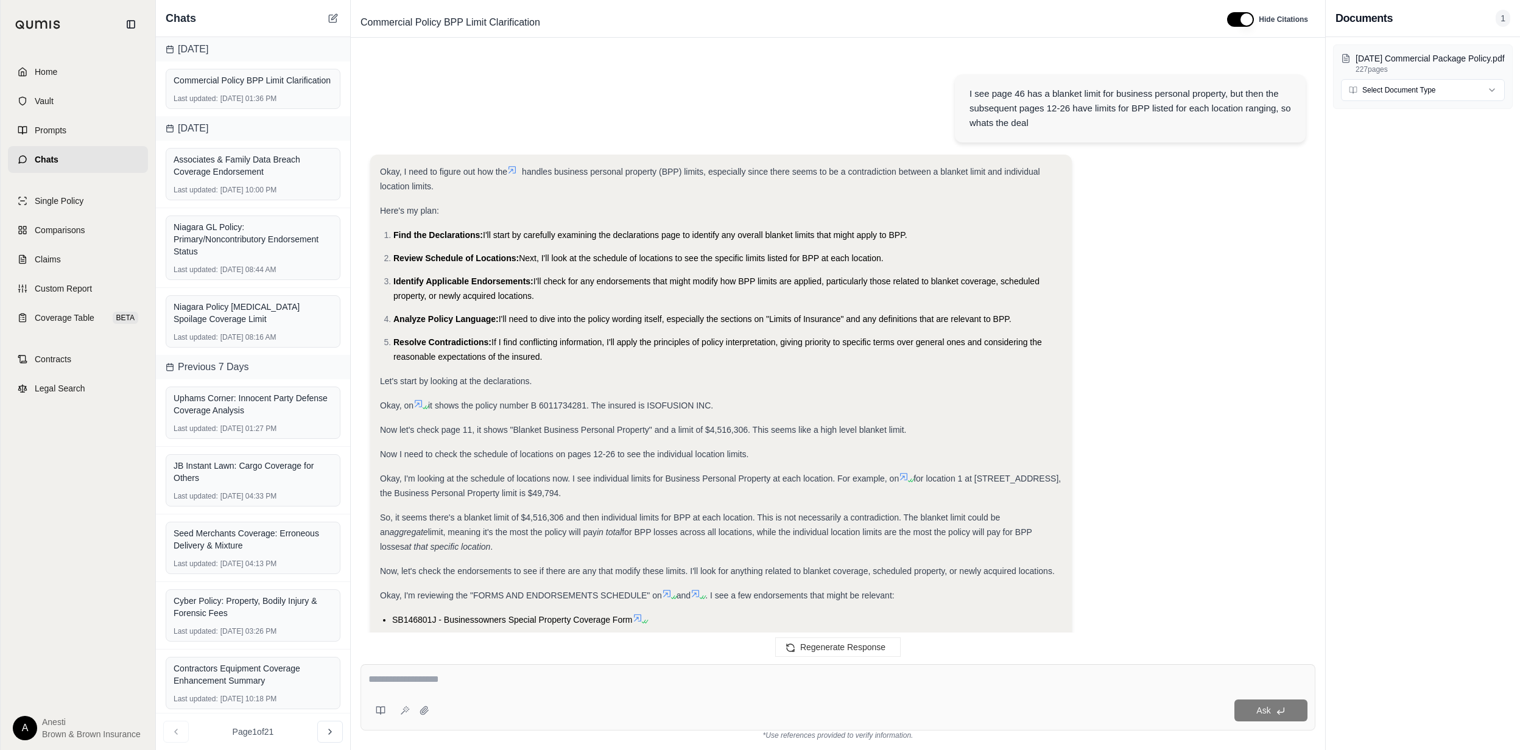
scroll to position [8584, 0]
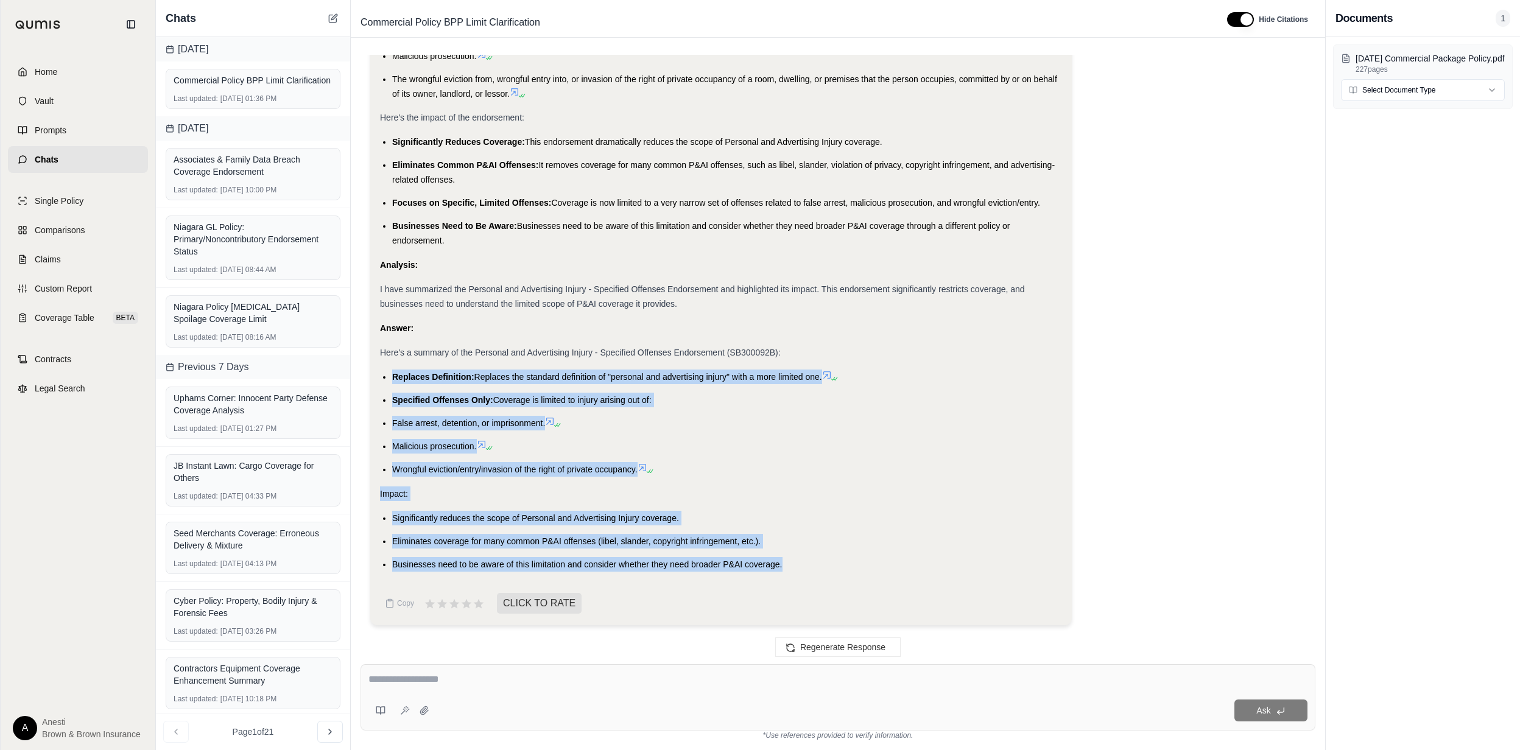
drag, startPoint x: 393, startPoint y: 373, endPoint x: 1052, endPoint y: 552, distance: 682.6
click at [783, 558] on div "Okay, I need to summarize the Personal and Advertising Injury - Specified Offen…" at bounding box center [721, 129] width 682 height 887
copy div "Replaces Definition: Replaces the standard definition of "personal and advertis…"
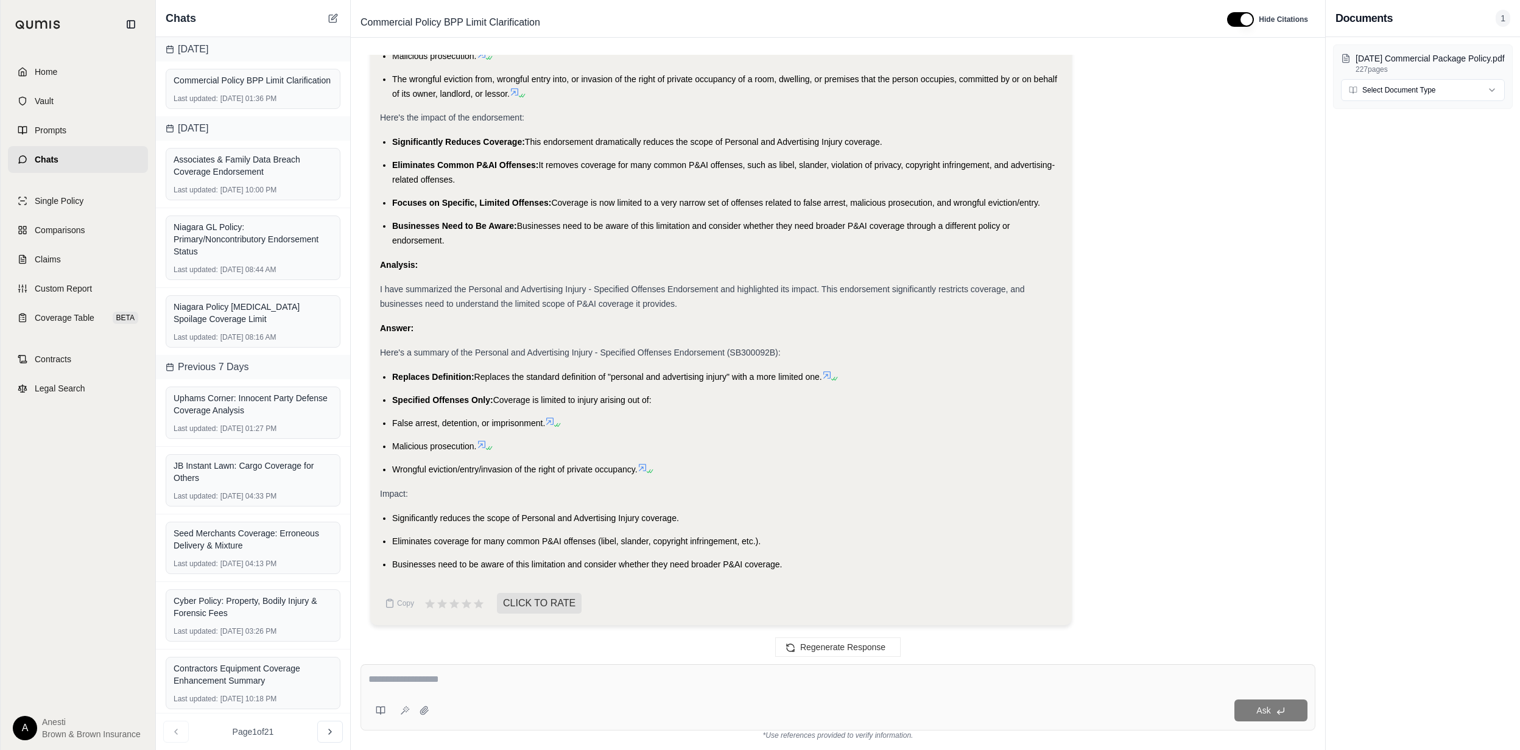
click at [432, 688] on div at bounding box center [837, 681] width 939 height 19
click at [424, 684] on textarea at bounding box center [837, 679] width 939 height 15
type textarea "**********"
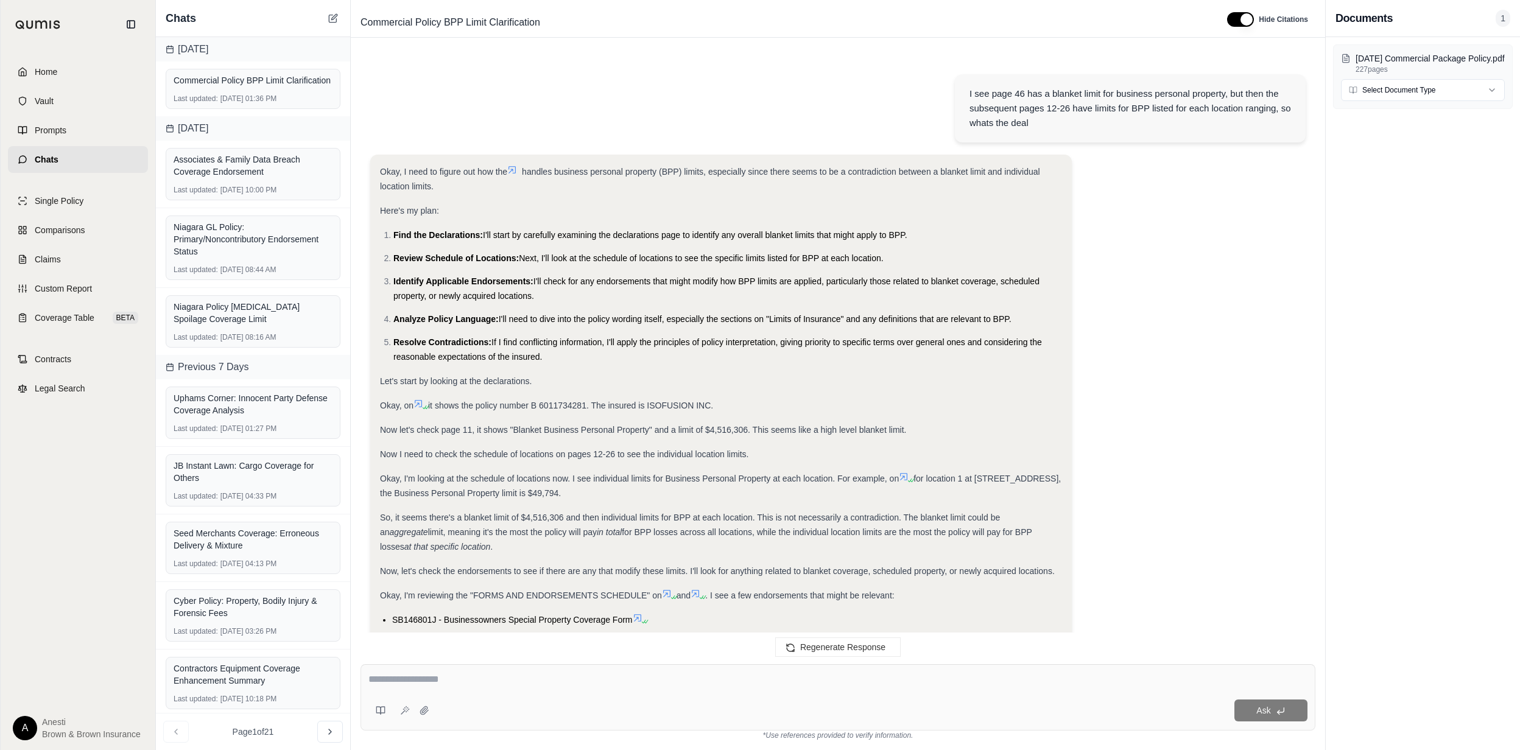
scroll to position [9661, 0]
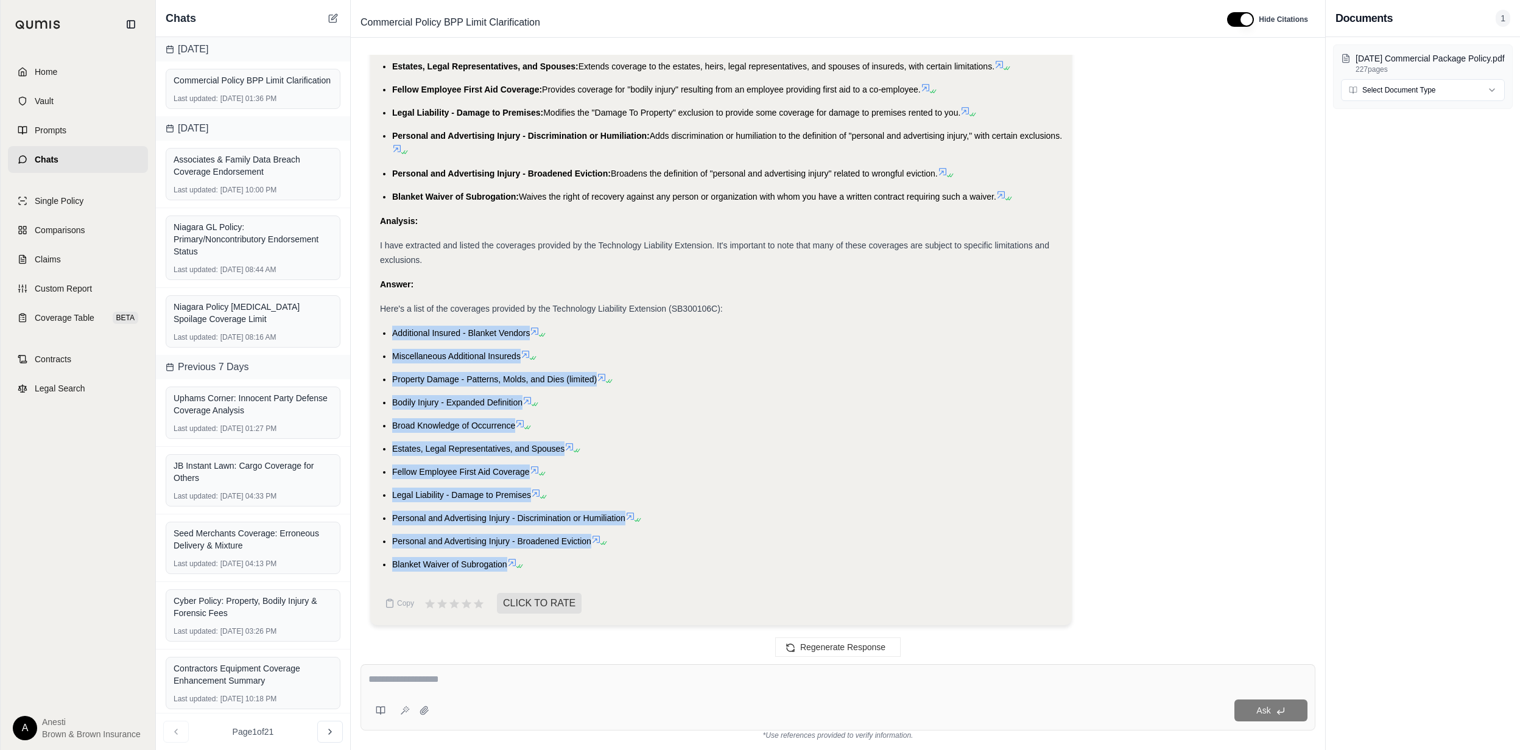
drag, startPoint x: 391, startPoint y: 331, endPoint x: 507, endPoint y: 561, distance: 257.6
click at [507, 561] on ul "Additional Insured - Blanket Vendors Miscellaneous Additional Insureds Property…" at bounding box center [721, 449] width 682 height 246
copy ul "Additional Insured - Blanket Vendors Miscellaneous Additional Insureds Property…"
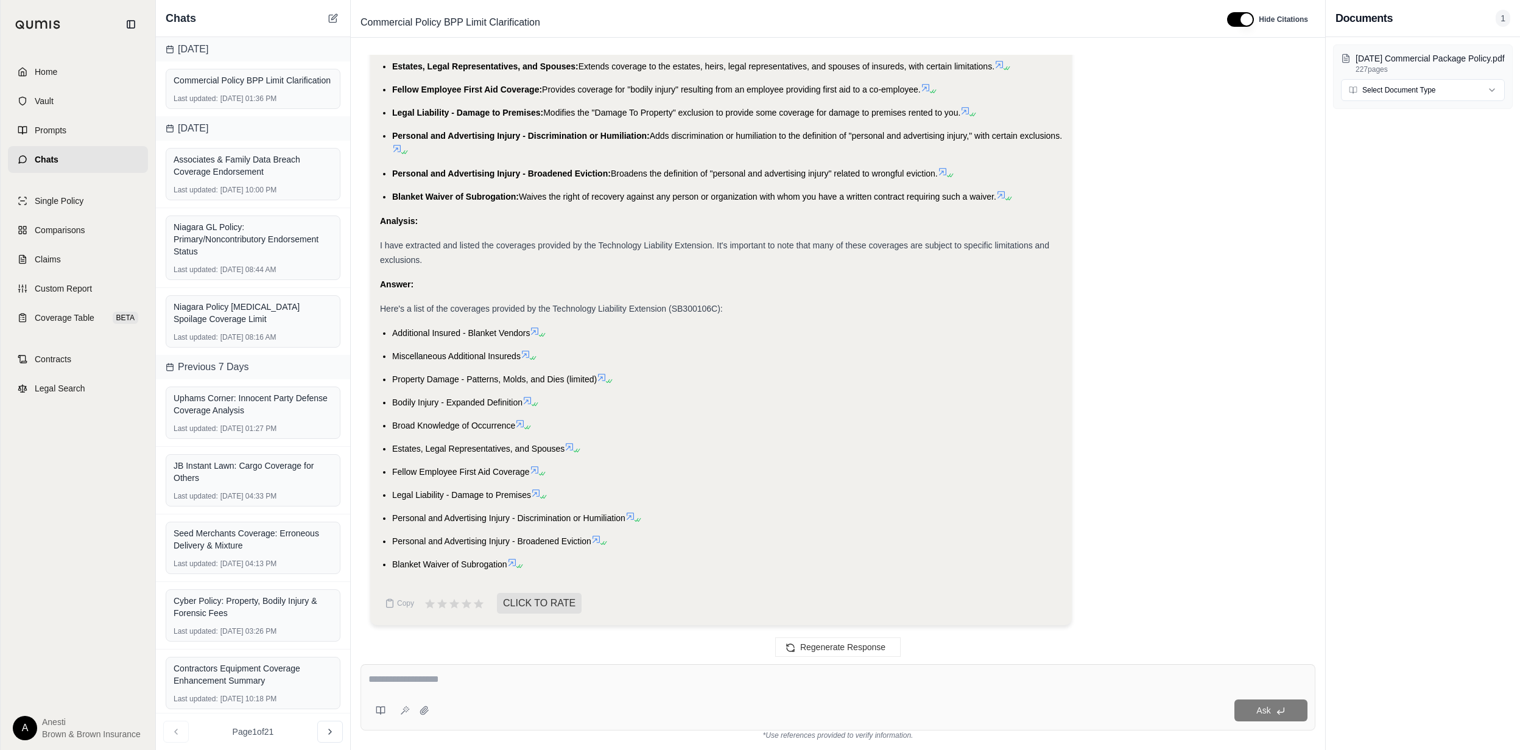
click at [409, 675] on textarea at bounding box center [837, 679] width 939 height 15
type textarea "**********"
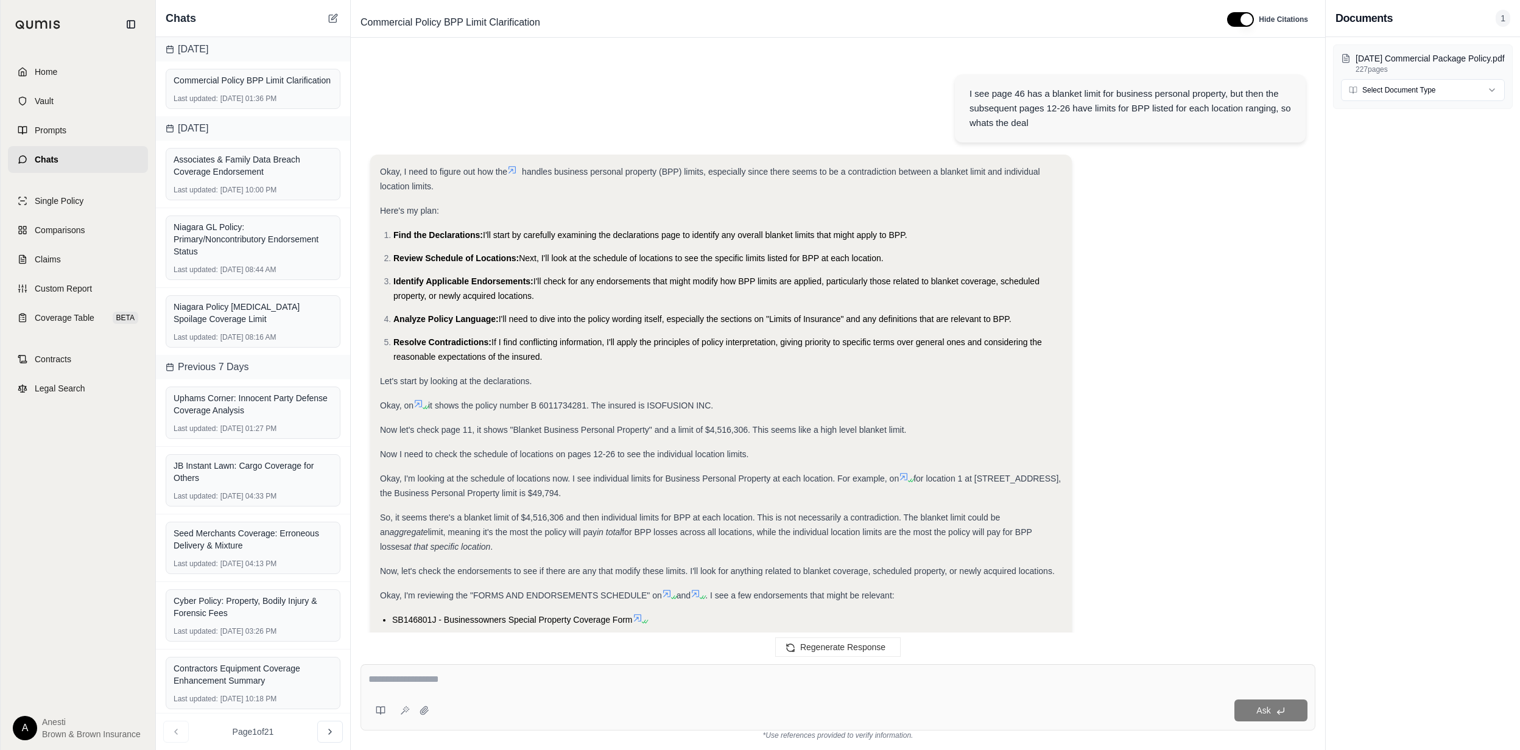
scroll to position [10521, 0]
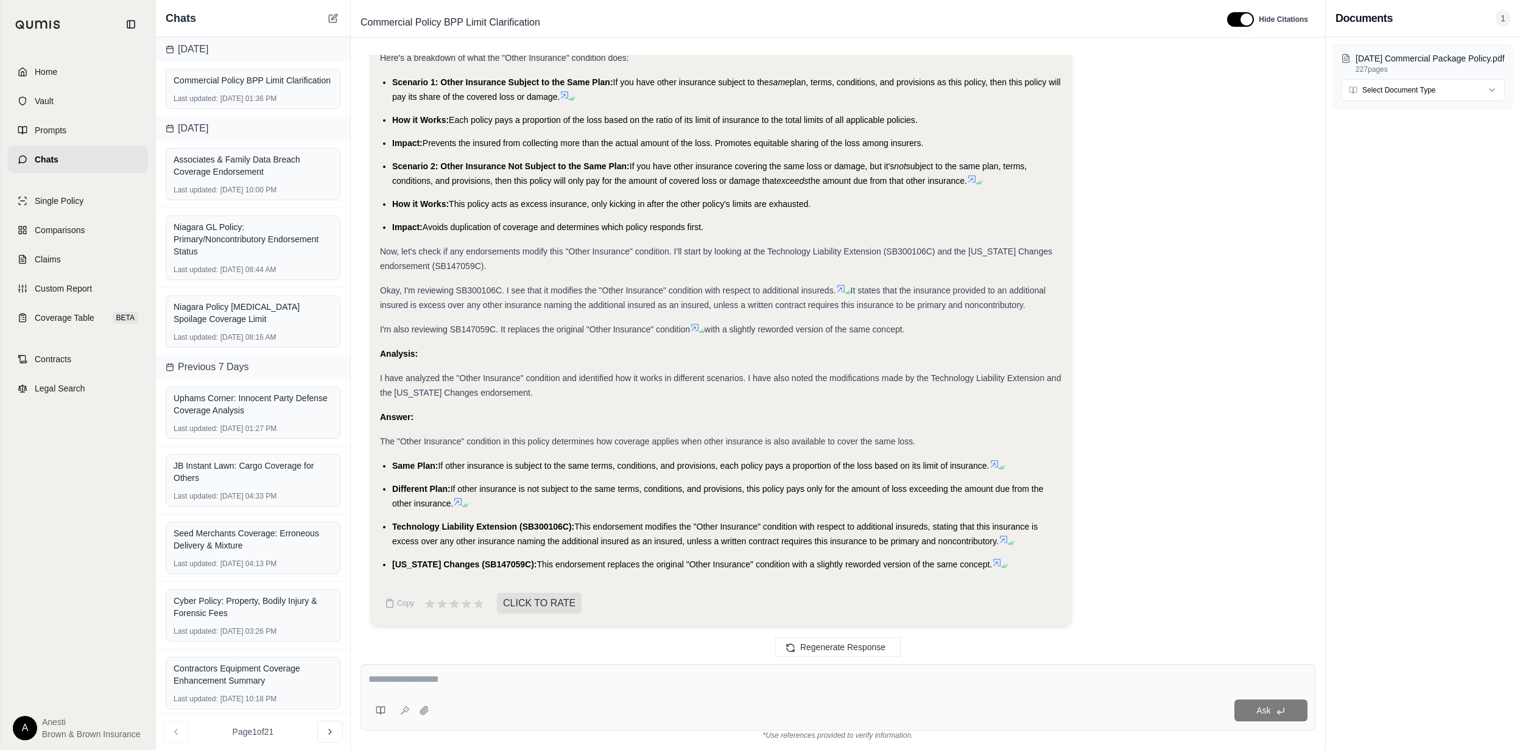
drag, startPoint x: 95, startPoint y: 67, endPoint x: 102, endPoint y: 68, distance: 7.4
click at [95, 67] on link "Home" at bounding box center [78, 71] width 140 height 27
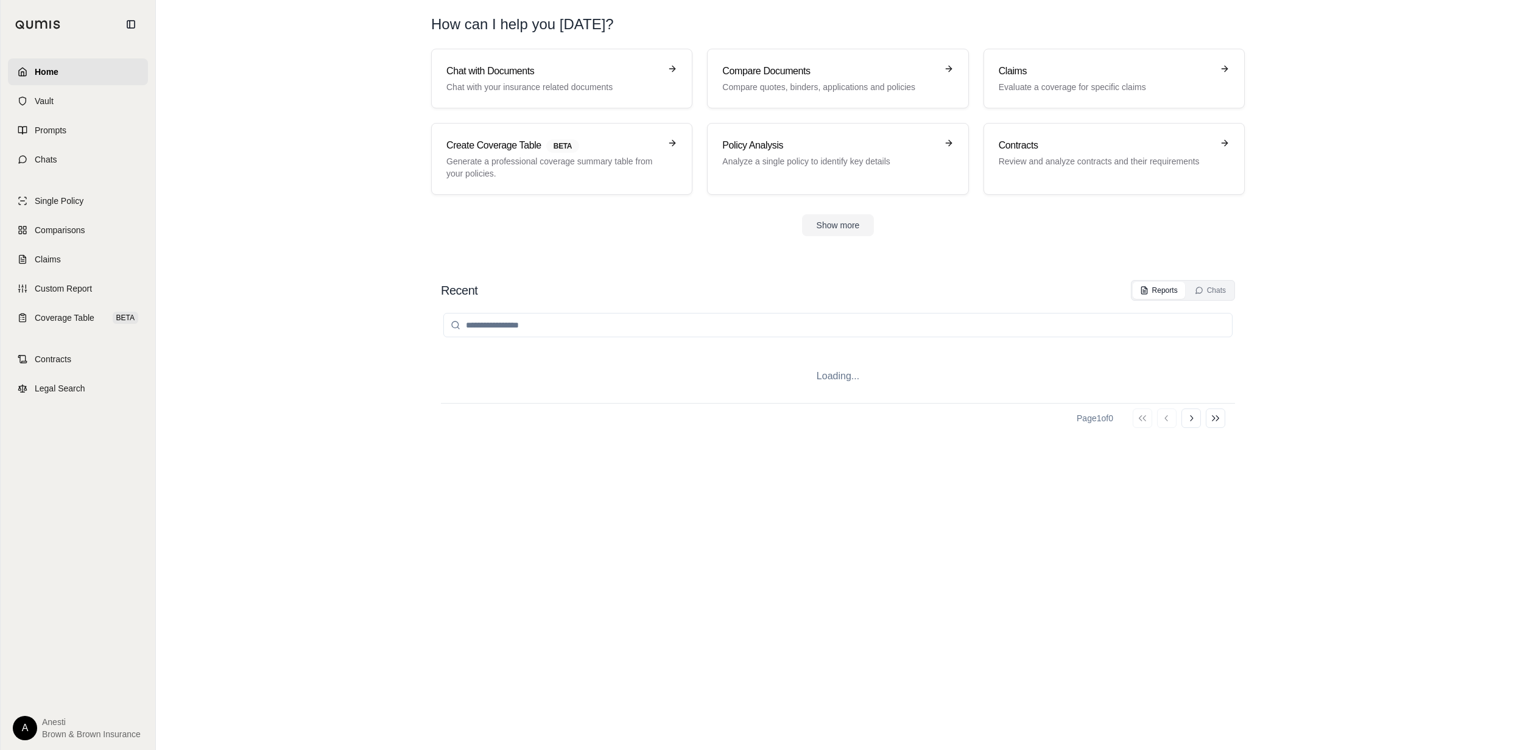
click at [498, 120] on div "Chat with Documents Chat with your insurance related documents Compare Document…" at bounding box center [838, 122] width 814 height 146
click at [512, 88] on p "Chat with your insurance related documents" at bounding box center [553, 87] width 214 height 12
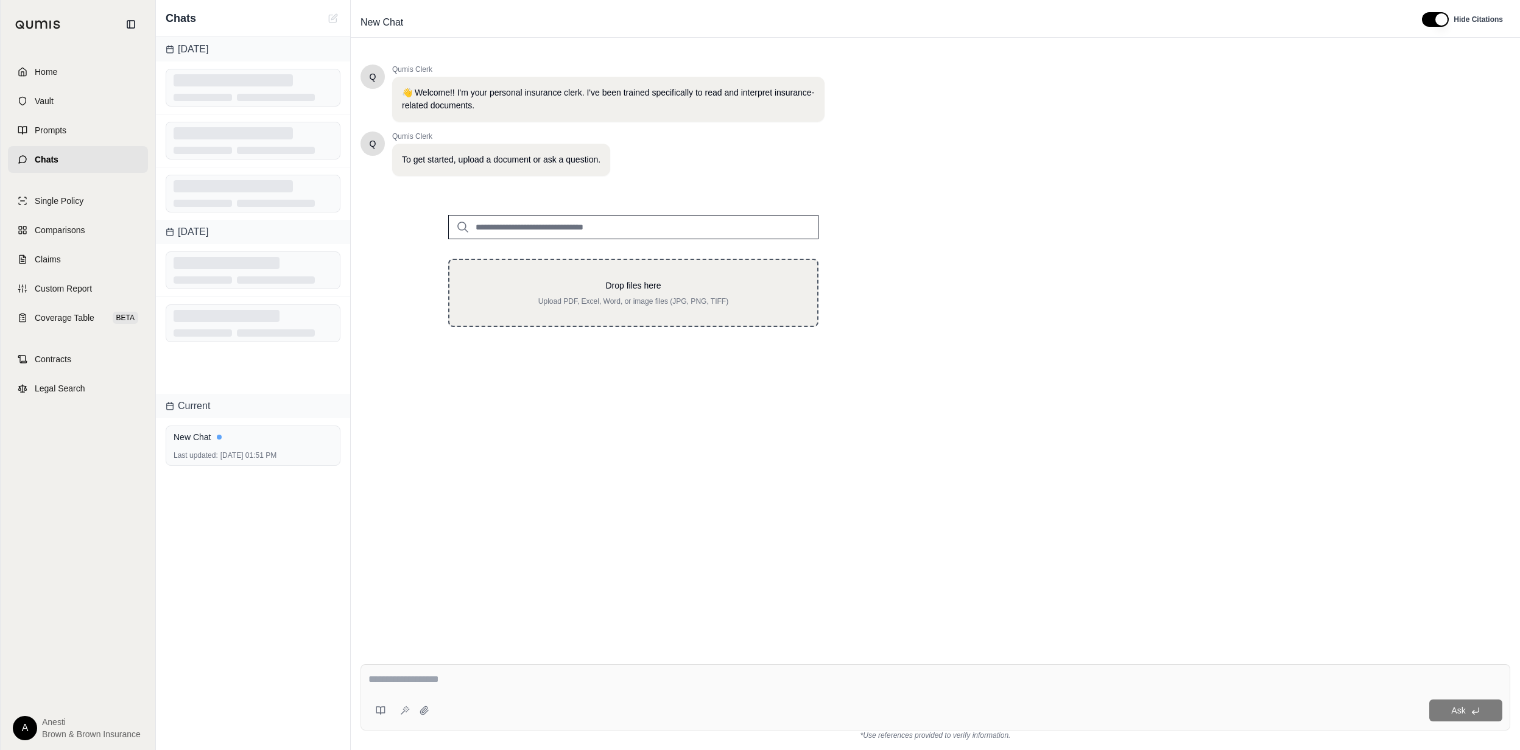
click at [700, 281] on p "Drop files here" at bounding box center [633, 286] width 329 height 12
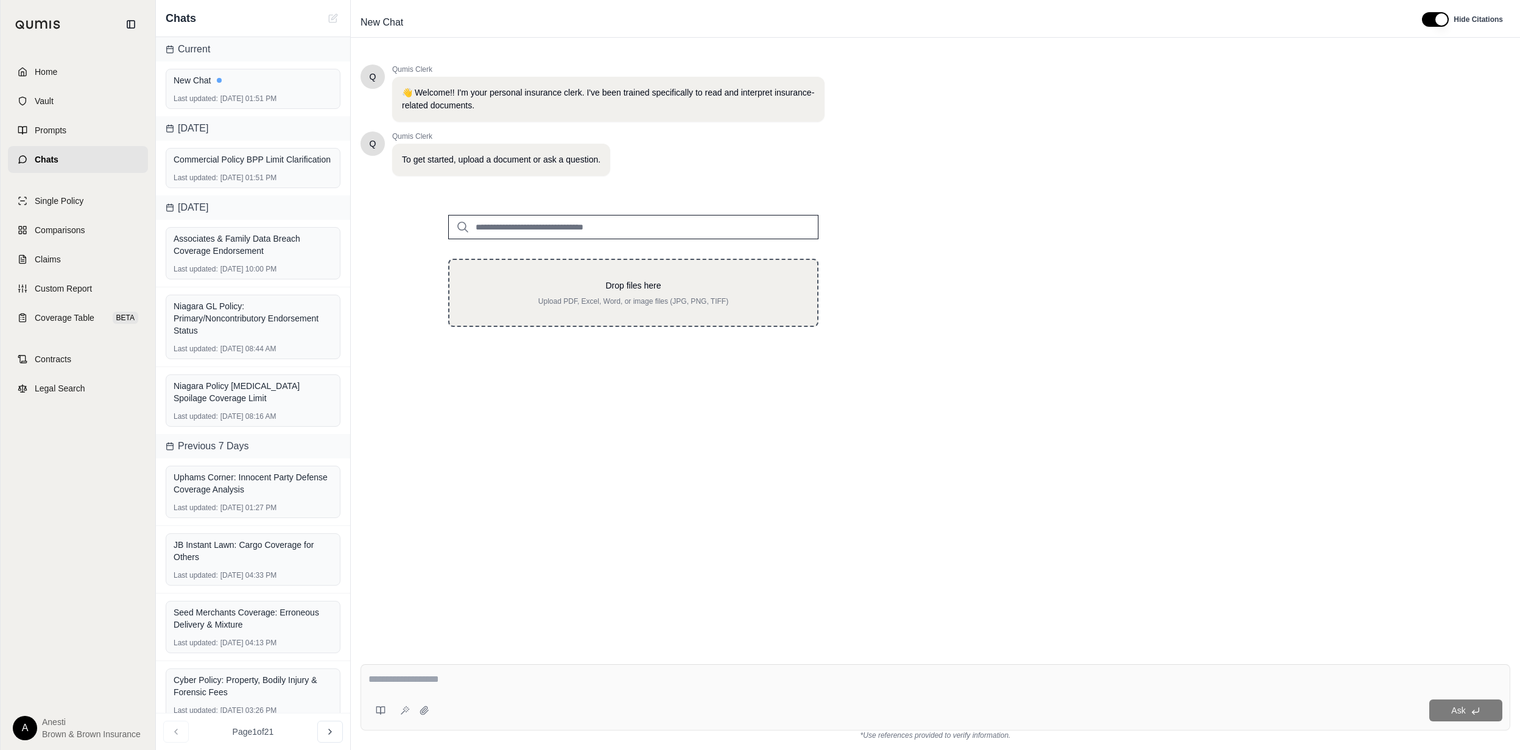
type input "**********"
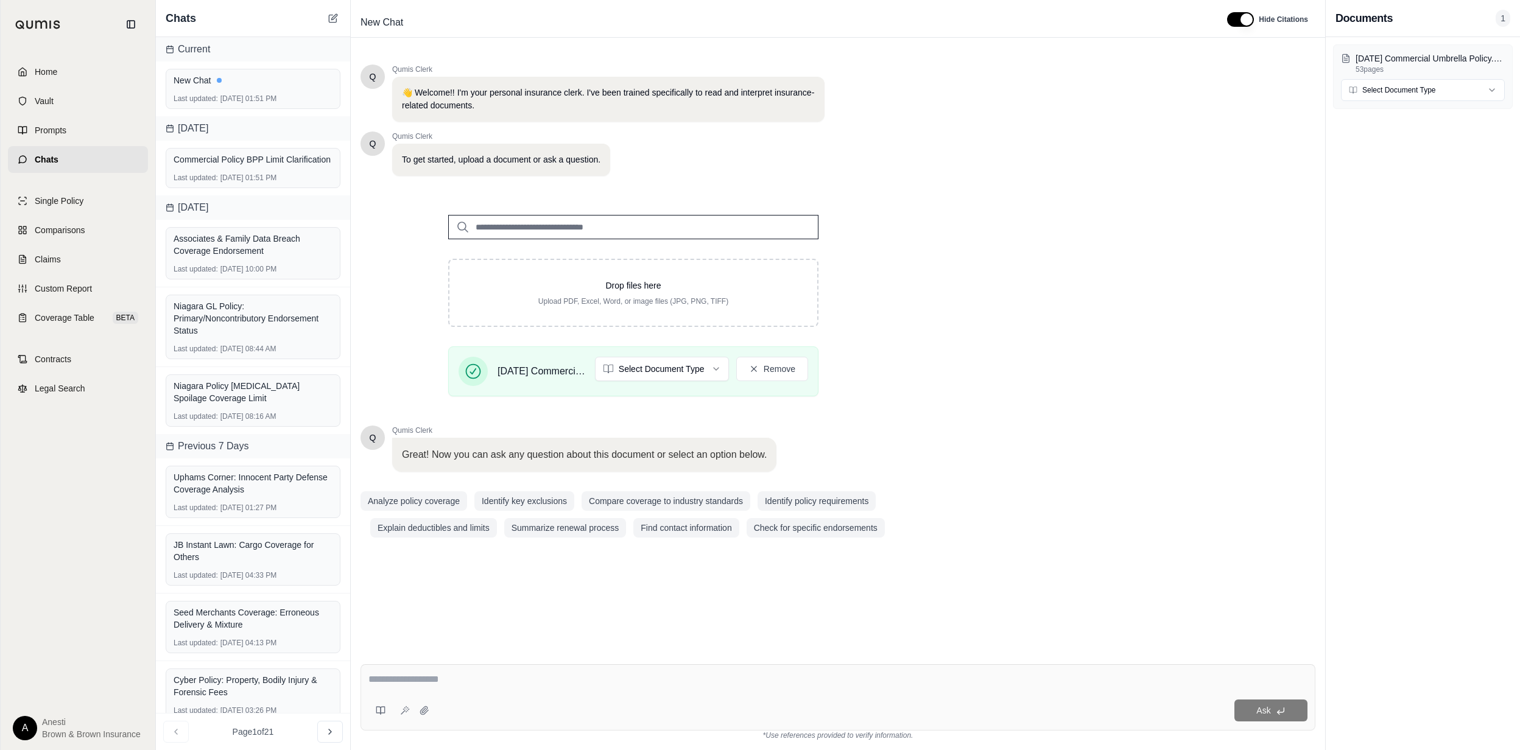
click at [516, 678] on textarea at bounding box center [837, 679] width 939 height 15
type textarea "**********"
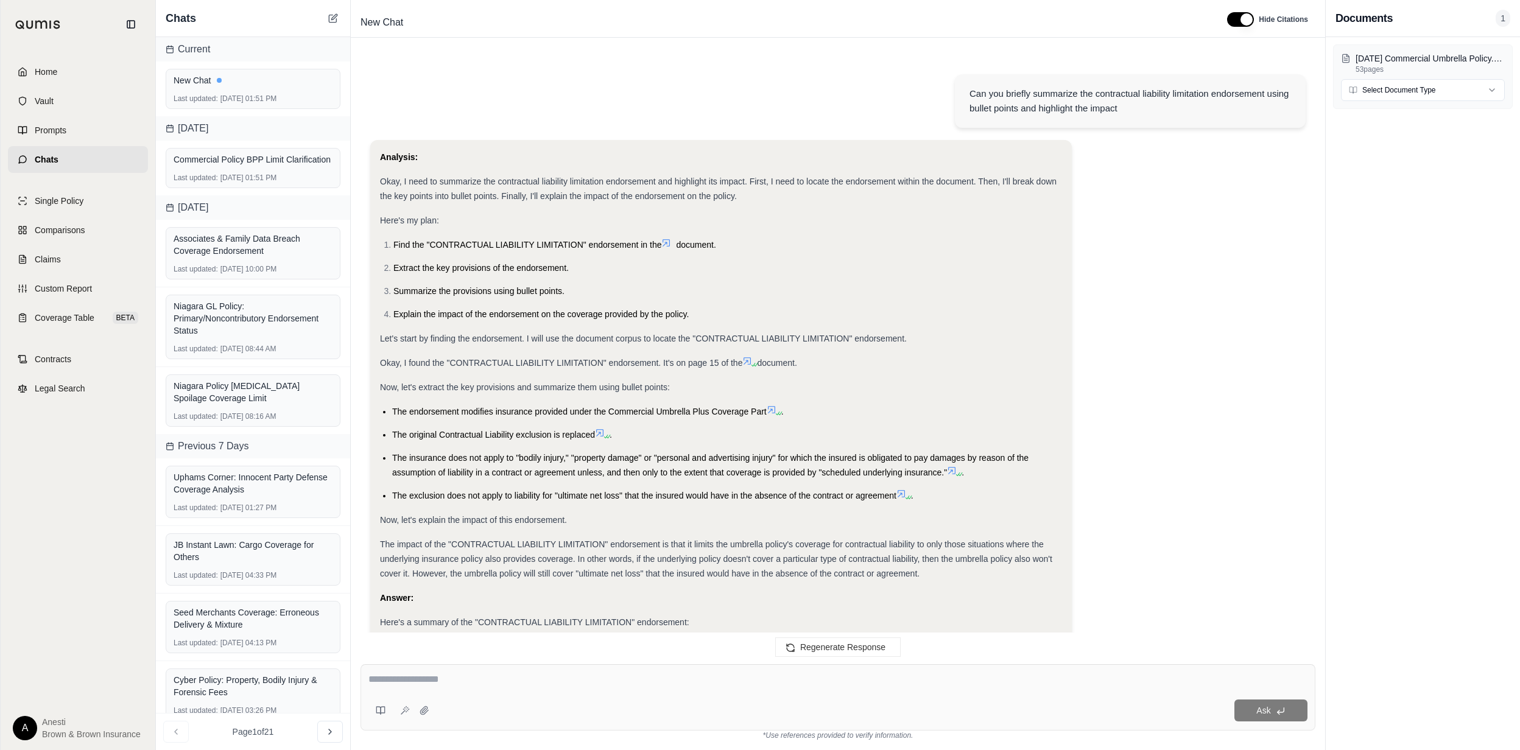
scroll to position [230, 0]
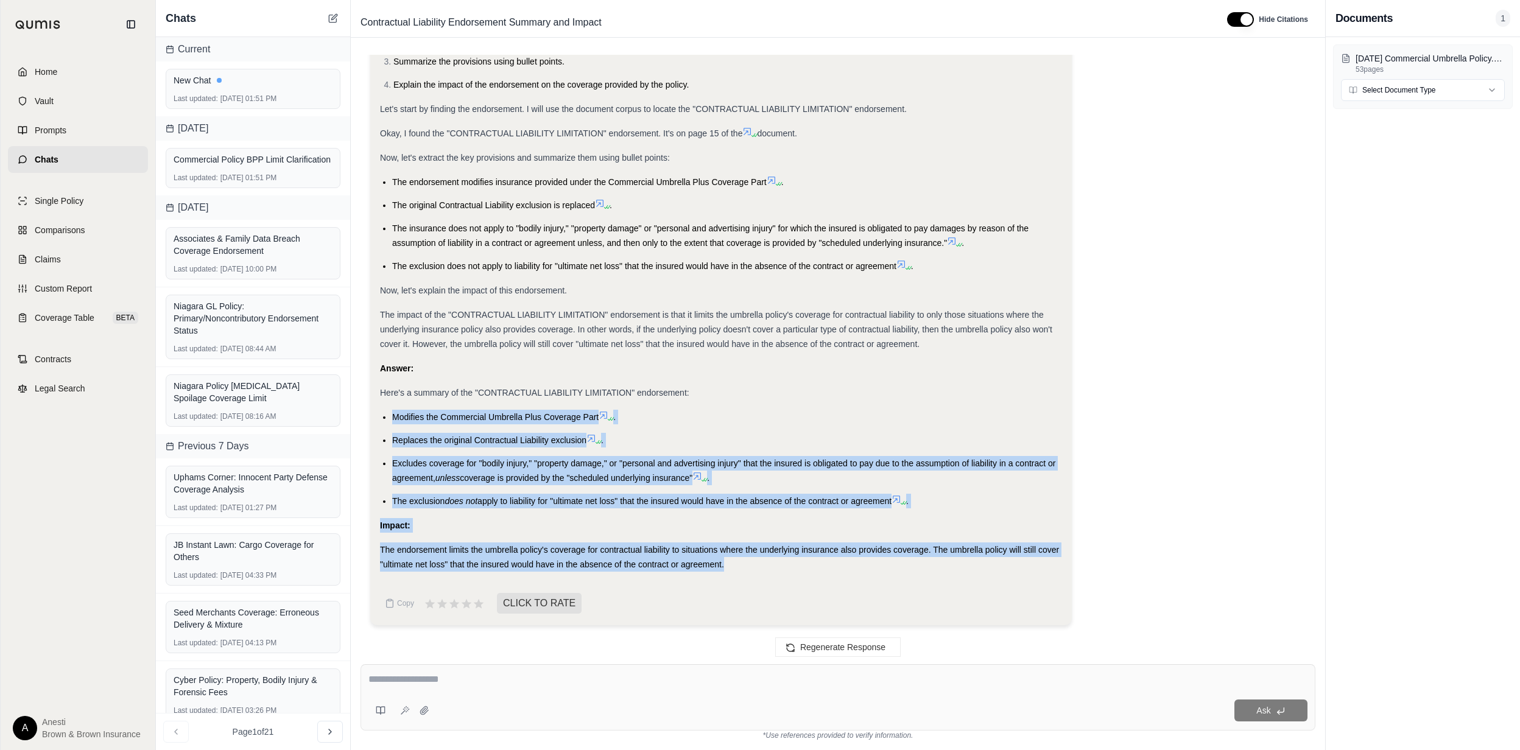
drag, startPoint x: 392, startPoint y: 418, endPoint x: 736, endPoint y: 557, distance: 371.0
click at [736, 557] on div "Analysis: Okay, I need to summarize the contractual liability limitation endors…" at bounding box center [721, 246] width 682 height 652
copy div "Modifies the Commercial Umbrella Plus Coverage Part . Replaces the original Con…"
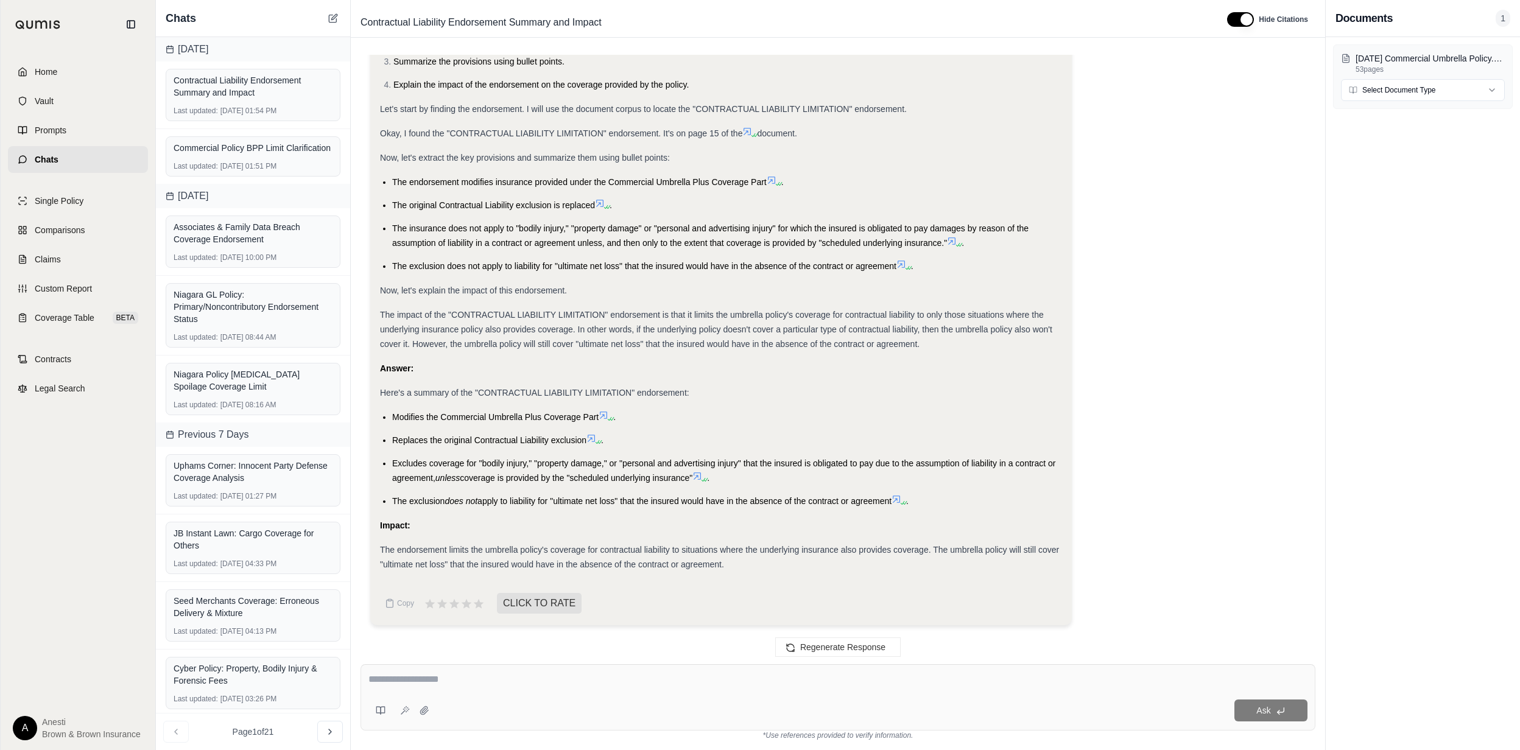
click at [443, 671] on div "Ask" at bounding box center [837, 697] width 955 height 66
type textarea "**********"
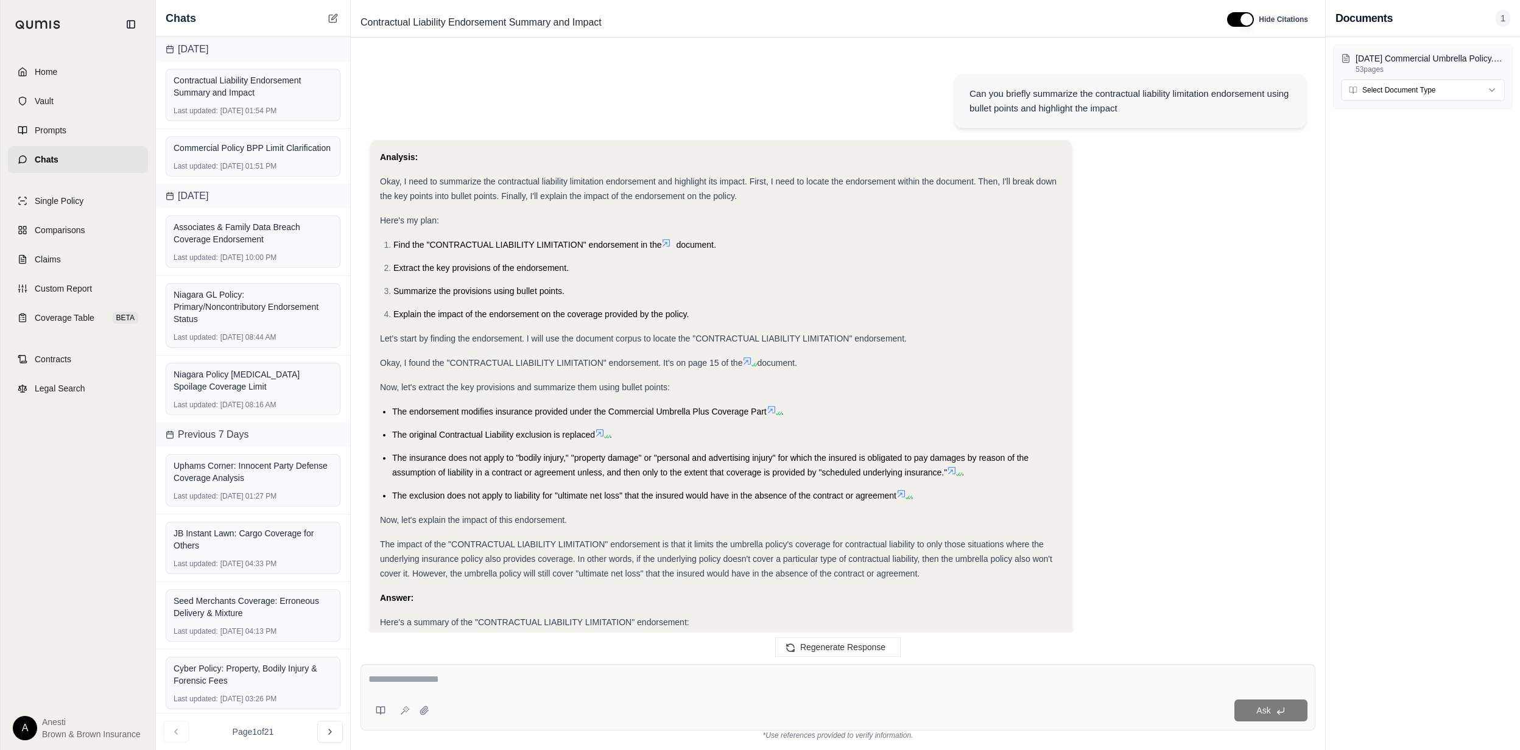
scroll to position [1311, 0]
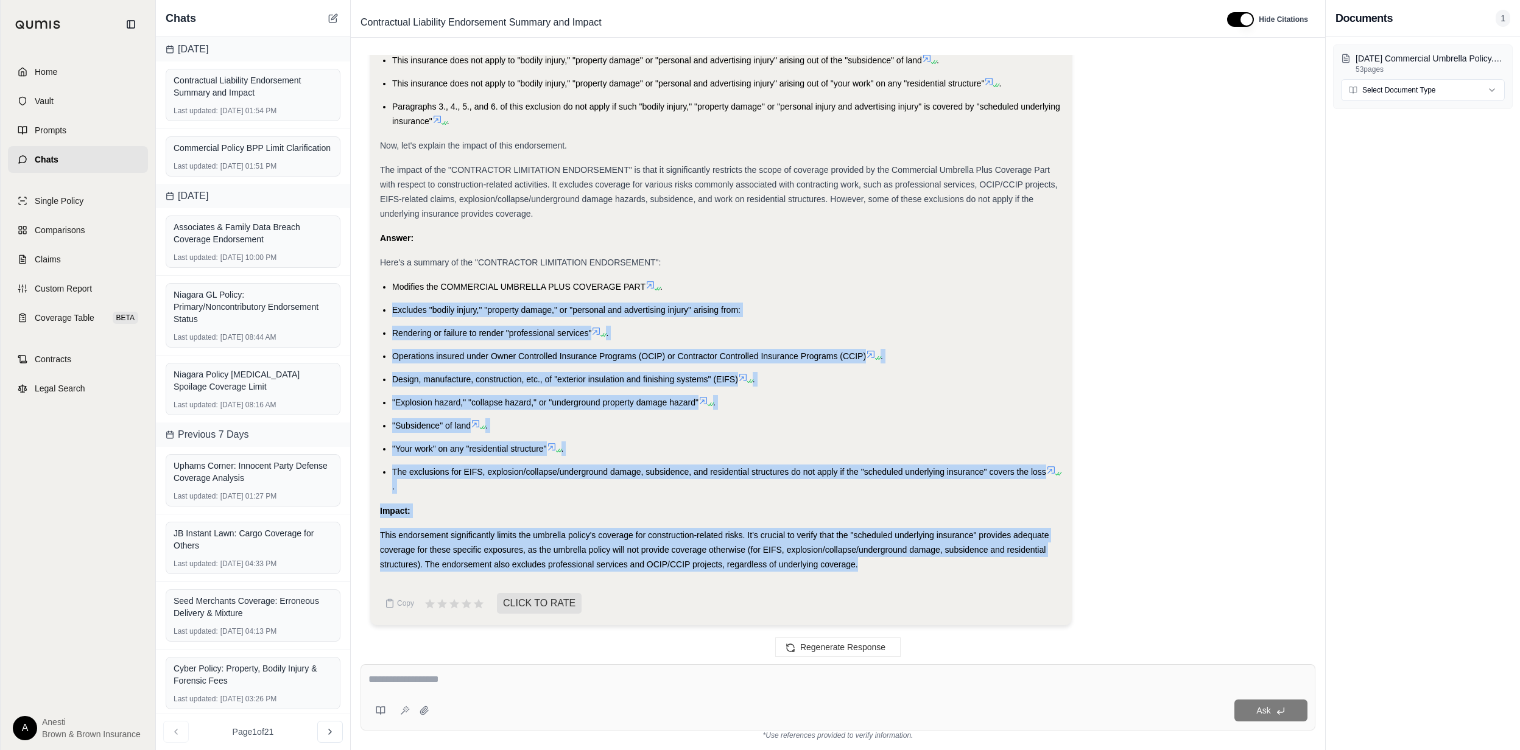
drag, startPoint x: 390, startPoint y: 304, endPoint x: 880, endPoint y: 580, distance: 562.2
click at [880, 580] on div "Analysis: Okay, I need to summarize the contractor limitation endorsement and h…" at bounding box center [721, 102] width 682 height 957
copy div "Excludes "bodily injury," "property damage," or "personal and advertising injur…"
click at [490, 675] on textarea at bounding box center [837, 679] width 939 height 15
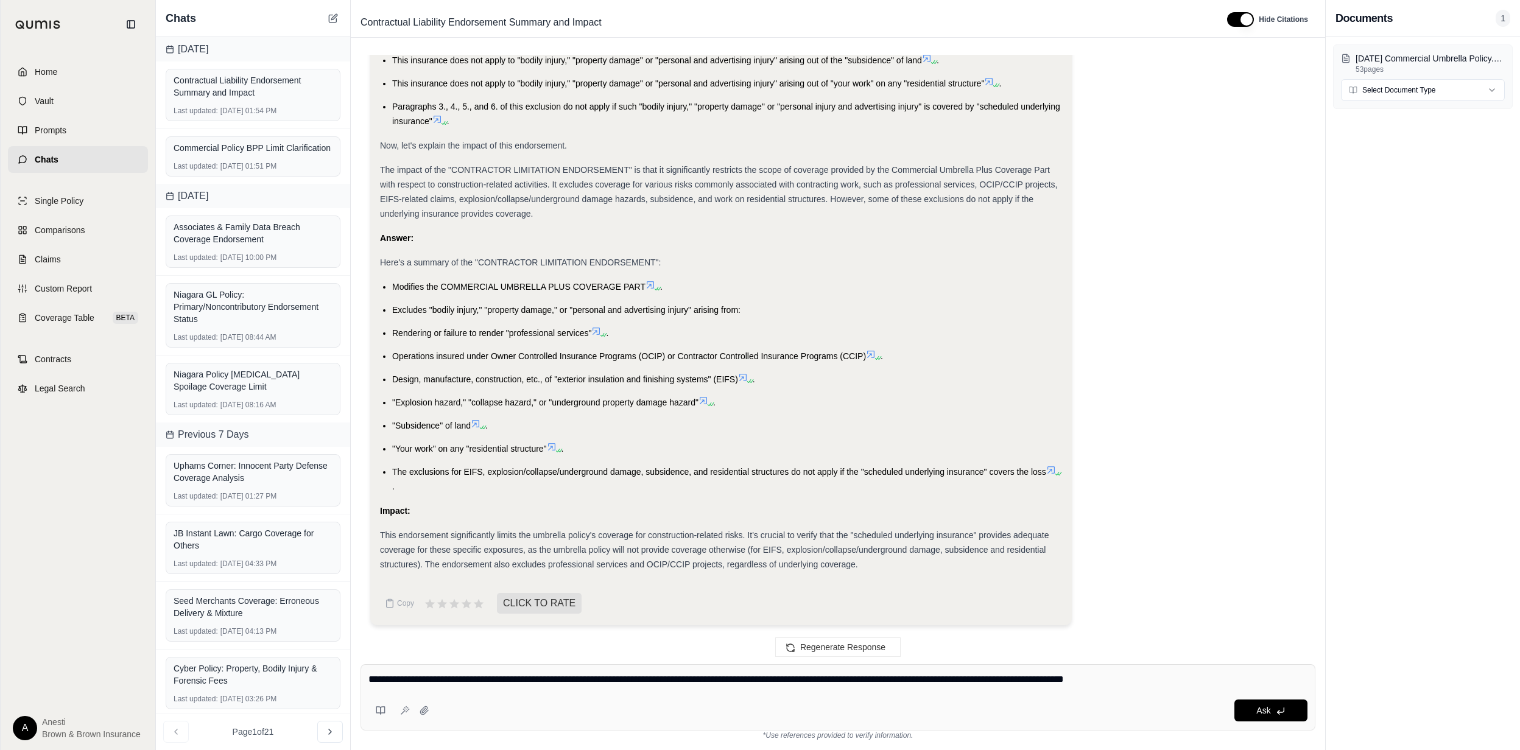
type textarea "**********"
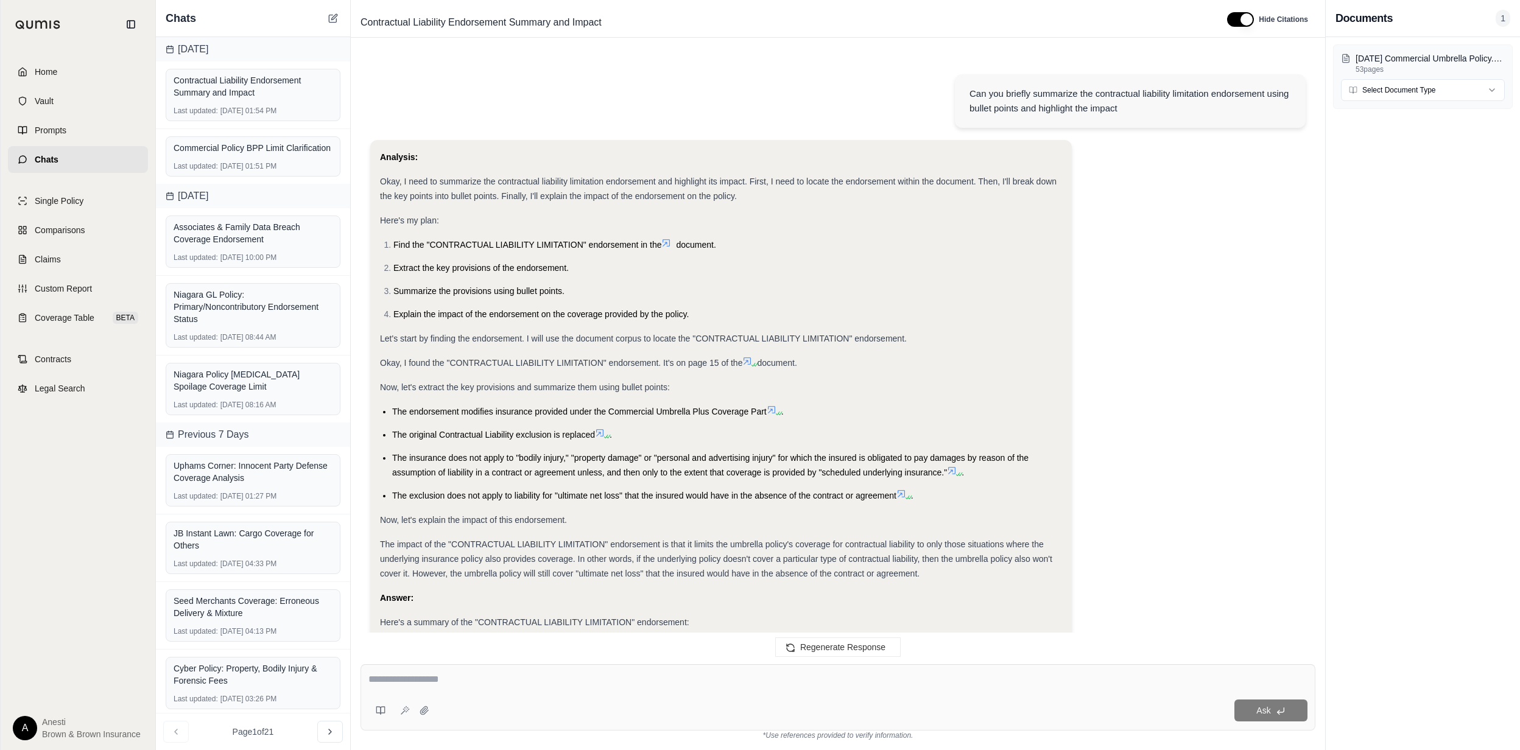
scroll to position [2379, 0]
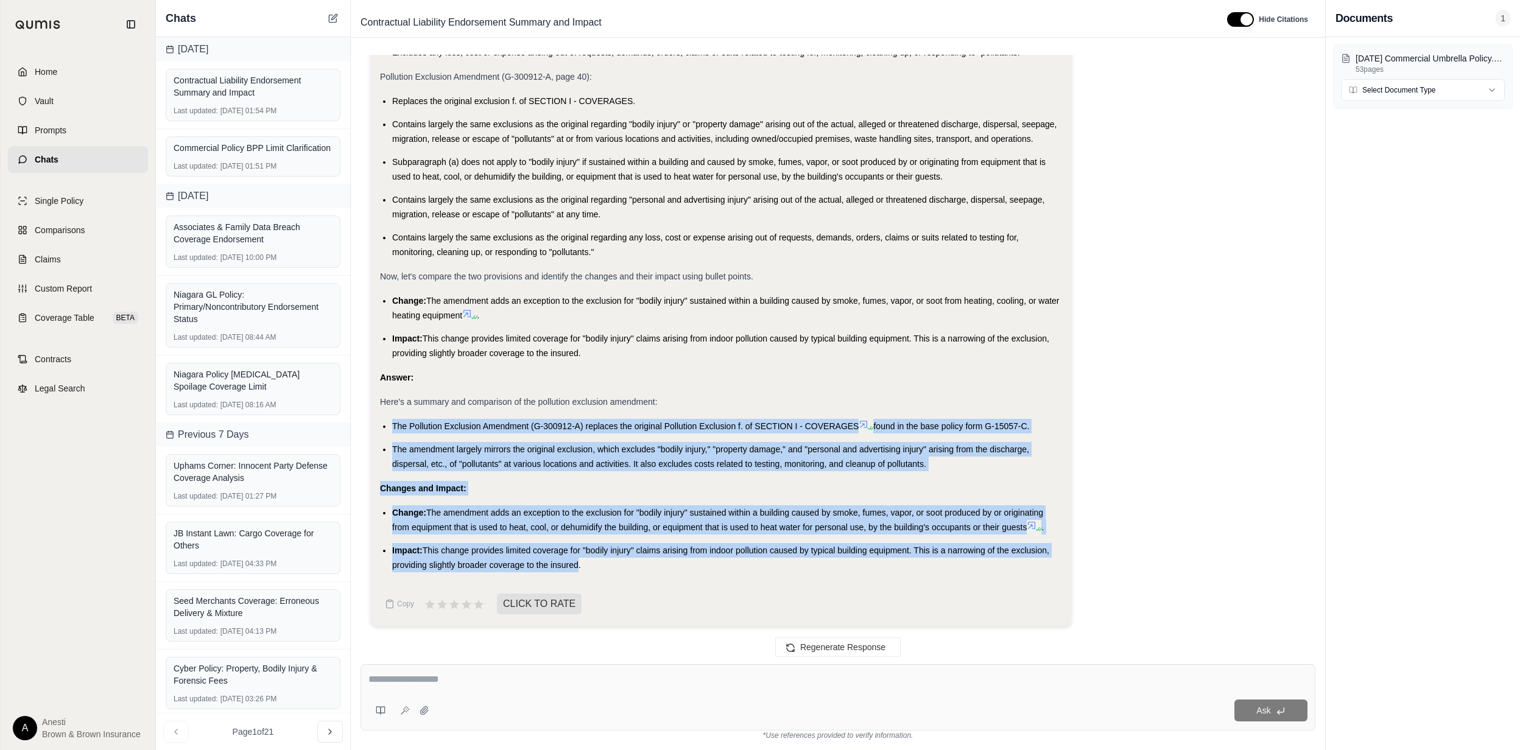
drag, startPoint x: 393, startPoint y: 420, endPoint x: 575, endPoint y: 564, distance: 231.5
click at [575, 564] on div "Analysis: Okay, I need to summarize the pollution exclusion amendment, compare …" at bounding box center [721, 120] width 682 height 905
copy div "The Pollution Exclusion Amendment (G-300912-A) replaces the original Pollution …"
click at [434, 678] on textarea at bounding box center [837, 679] width 939 height 15
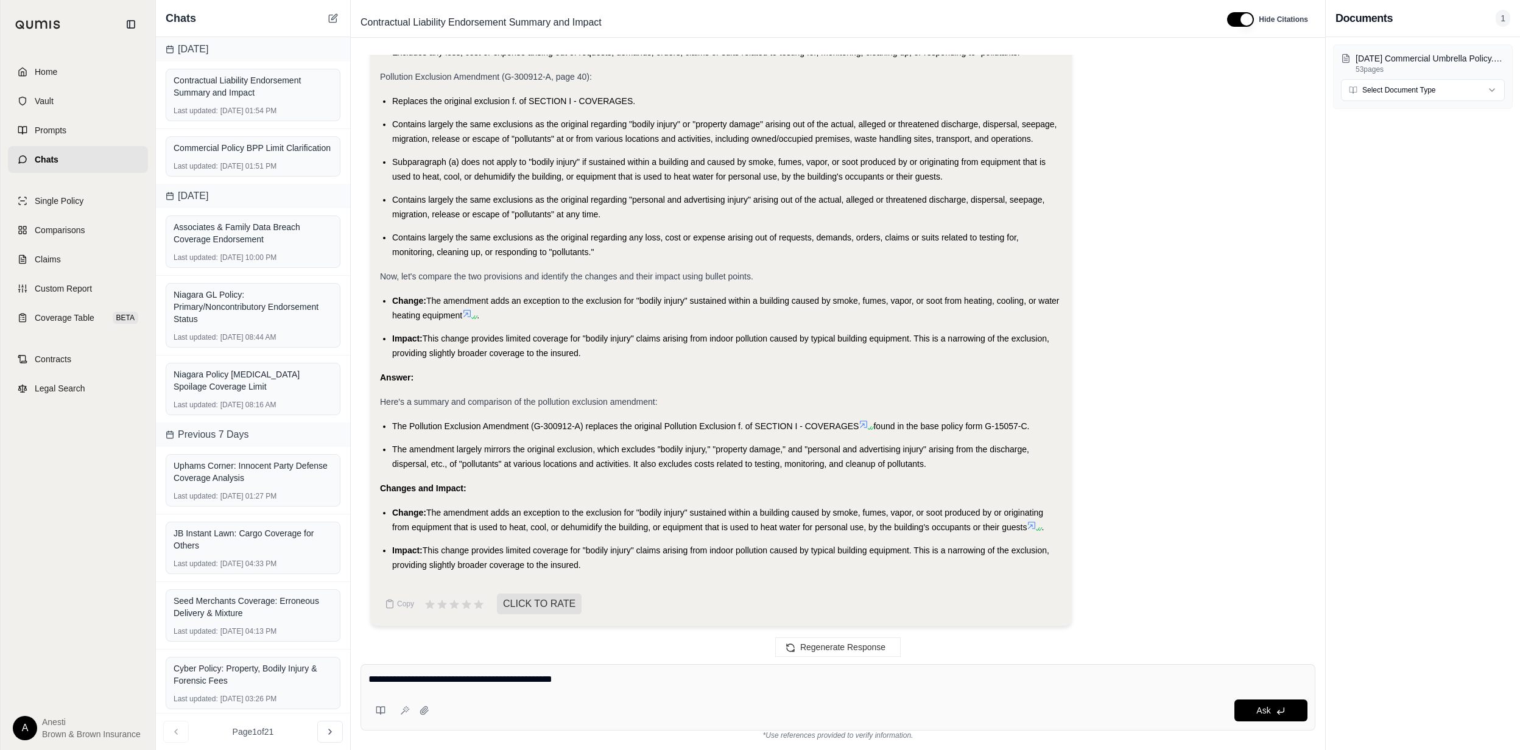
type textarea "**********"
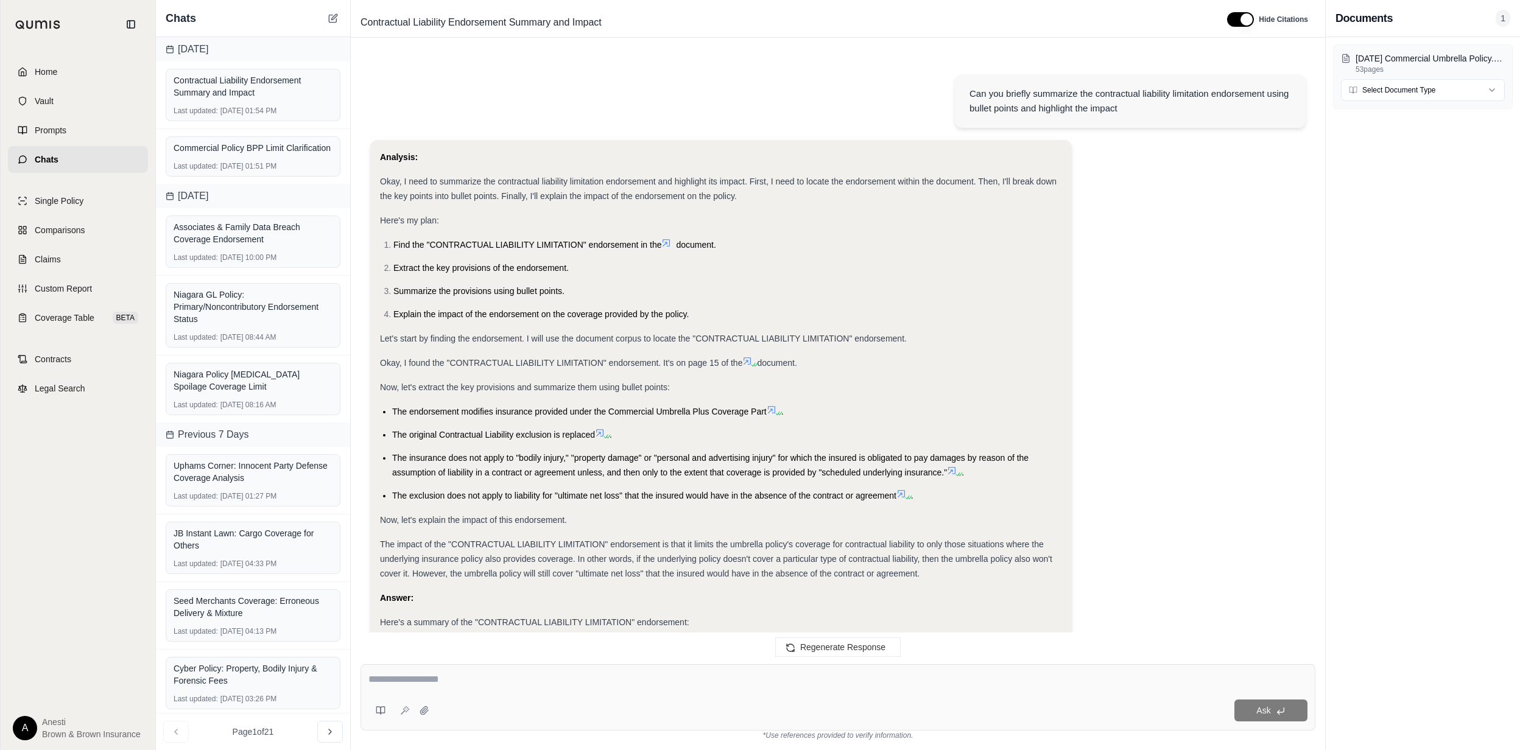
scroll to position [3243, 0]
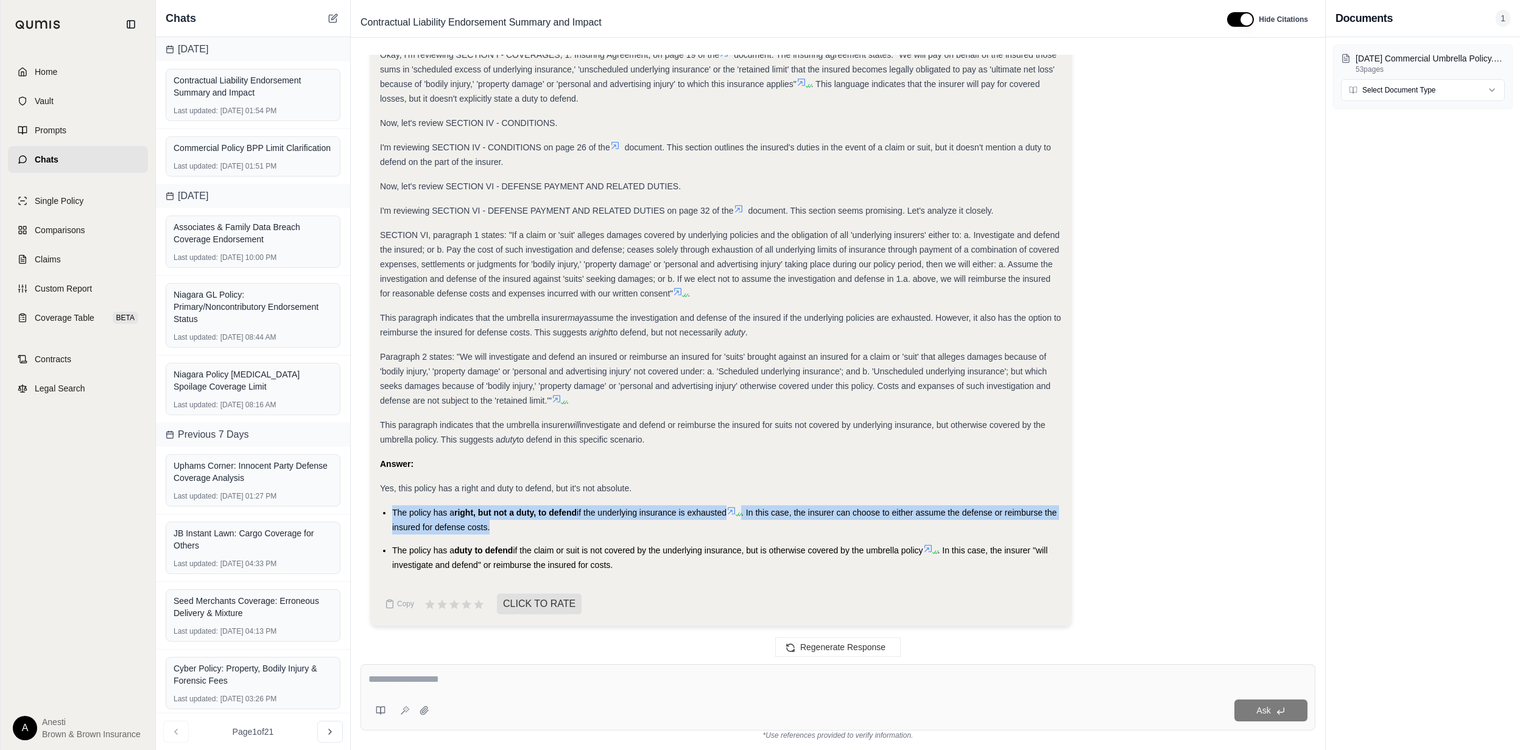
drag, startPoint x: 393, startPoint y: 508, endPoint x: 522, endPoint y: 520, distance: 130.3
click at [522, 520] on li "The policy has a right, but not a duty, to defend if the underlying insurance i…" at bounding box center [727, 519] width 670 height 29
